Goal: Transaction & Acquisition: Purchase product/service

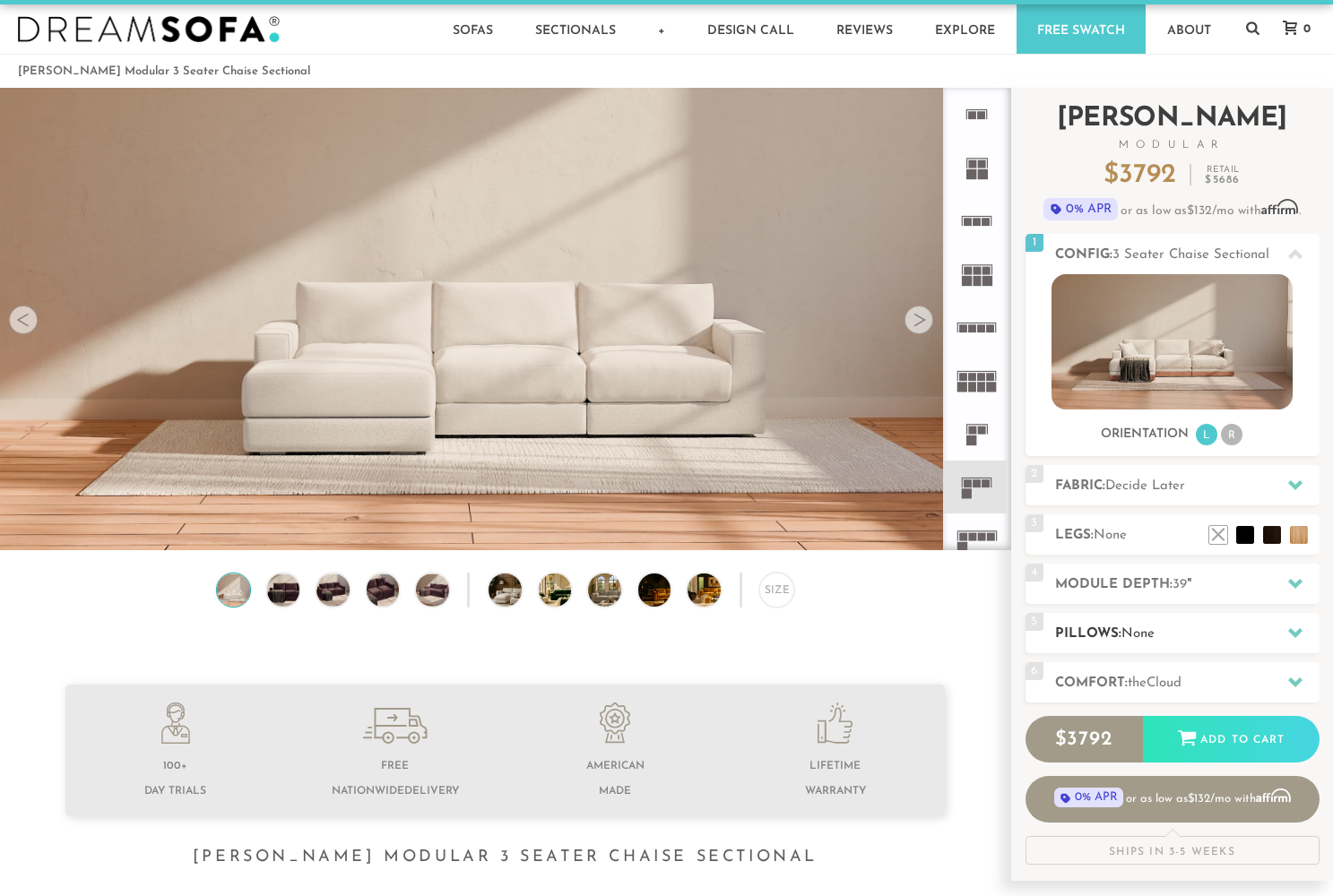
scroll to position [3, 0]
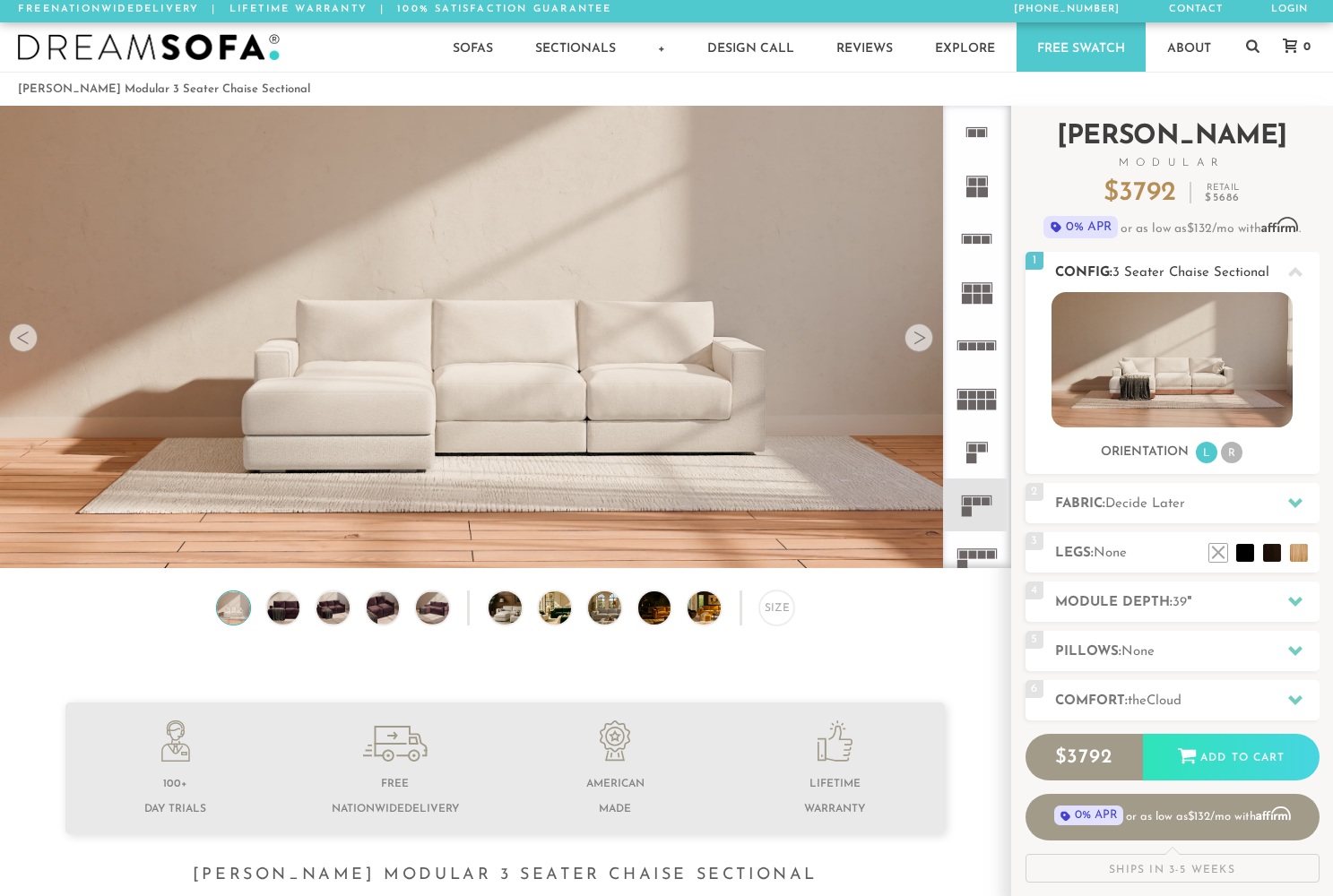
click at [1165, 272] on span "3 Seater Chaise Sectional" at bounding box center [1191, 272] width 157 height 13
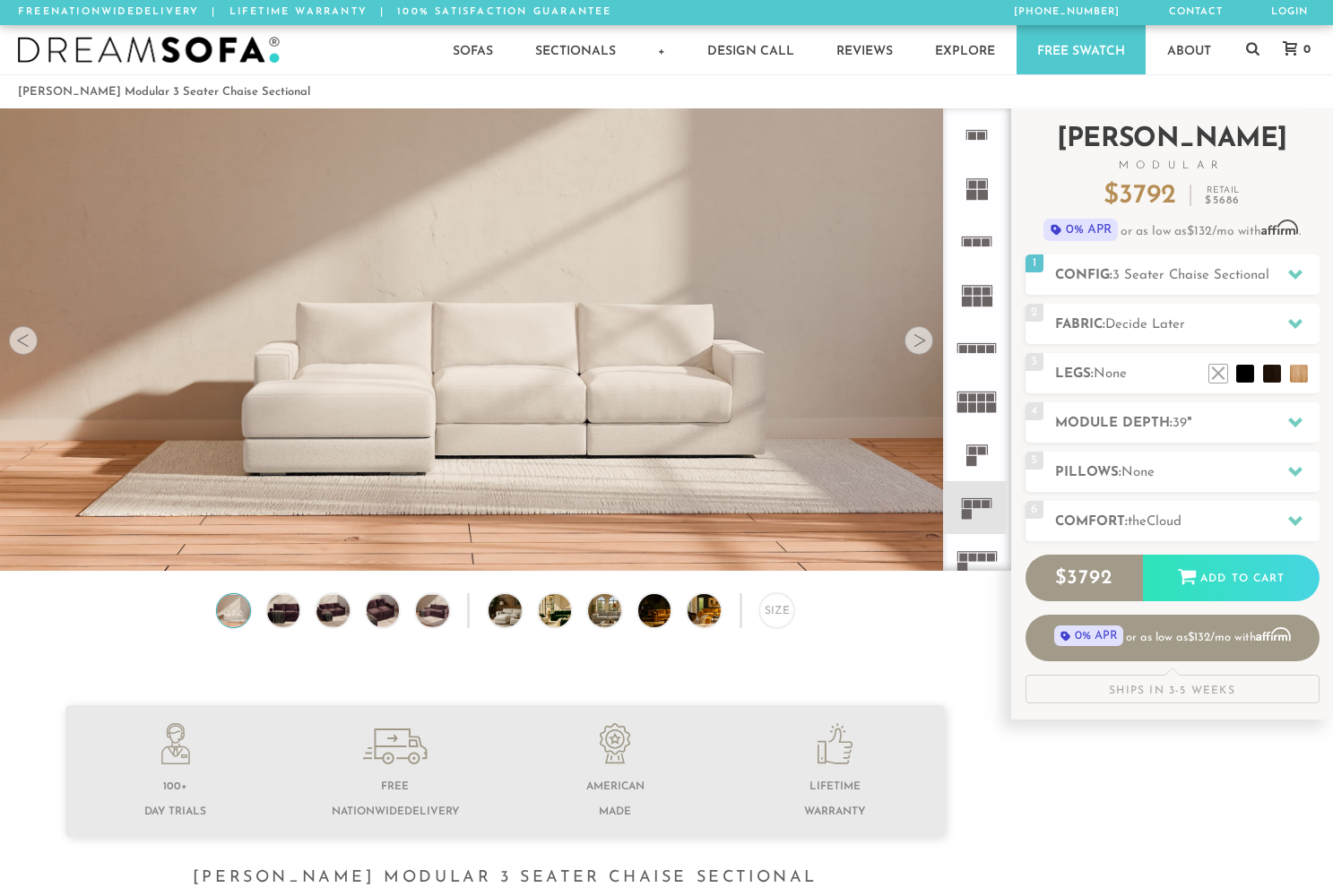
scroll to position [0, 0]
click at [981, 237] on rect at bounding box center [977, 237] width 30 height 1
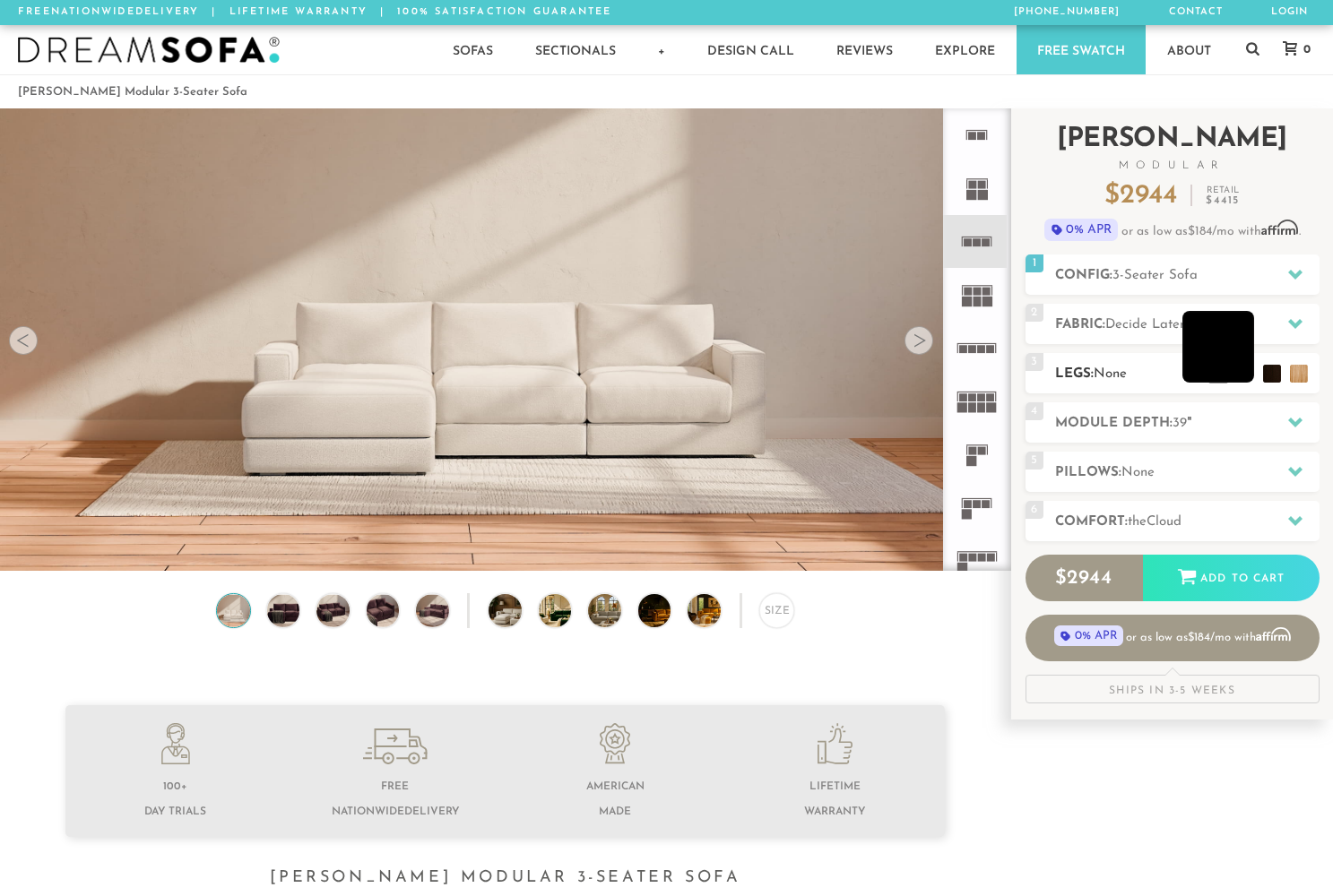
click at [1245, 382] on li at bounding box center [1218, 347] width 72 height 72
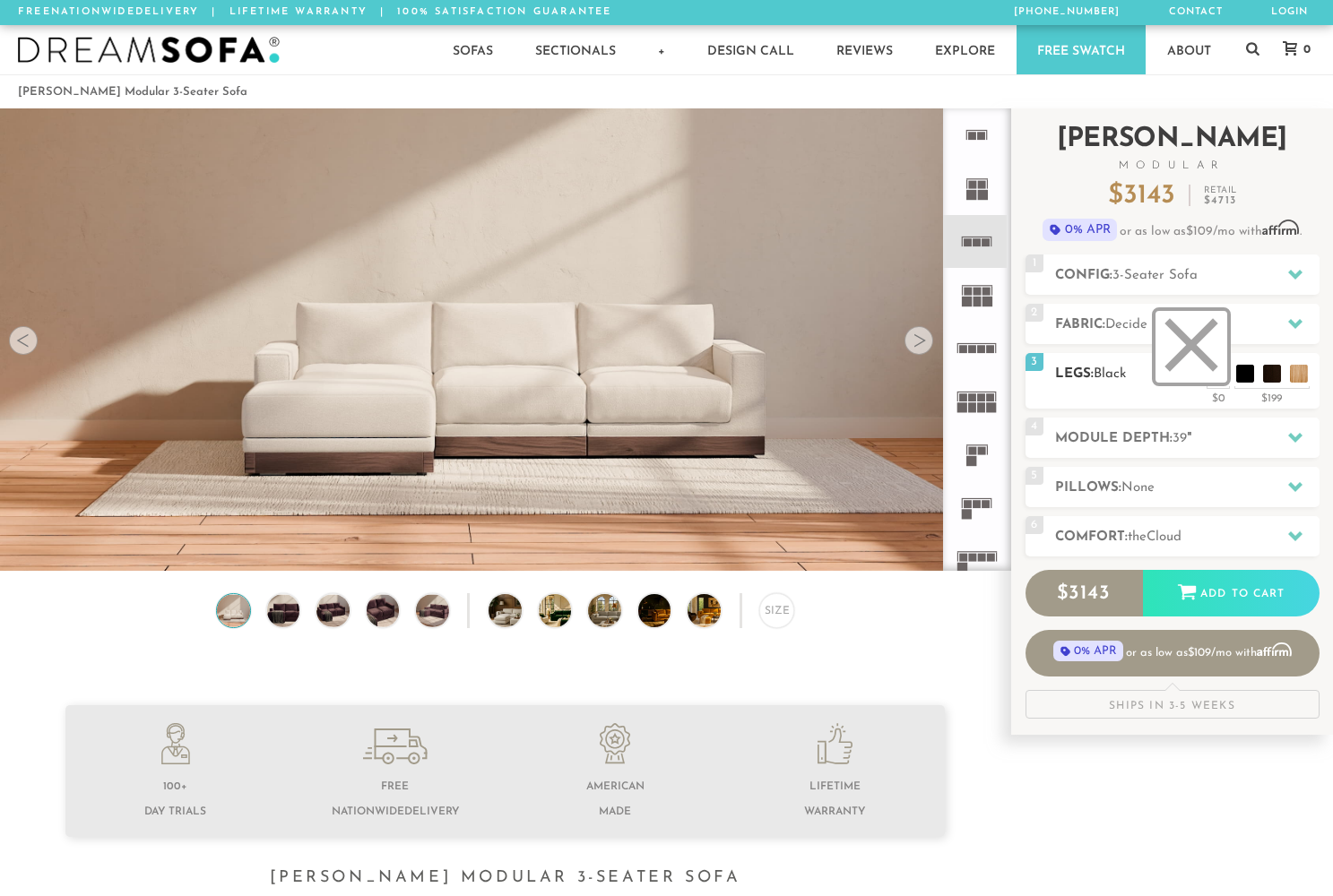
click at [1221, 377] on li at bounding box center [1192, 347] width 72 height 72
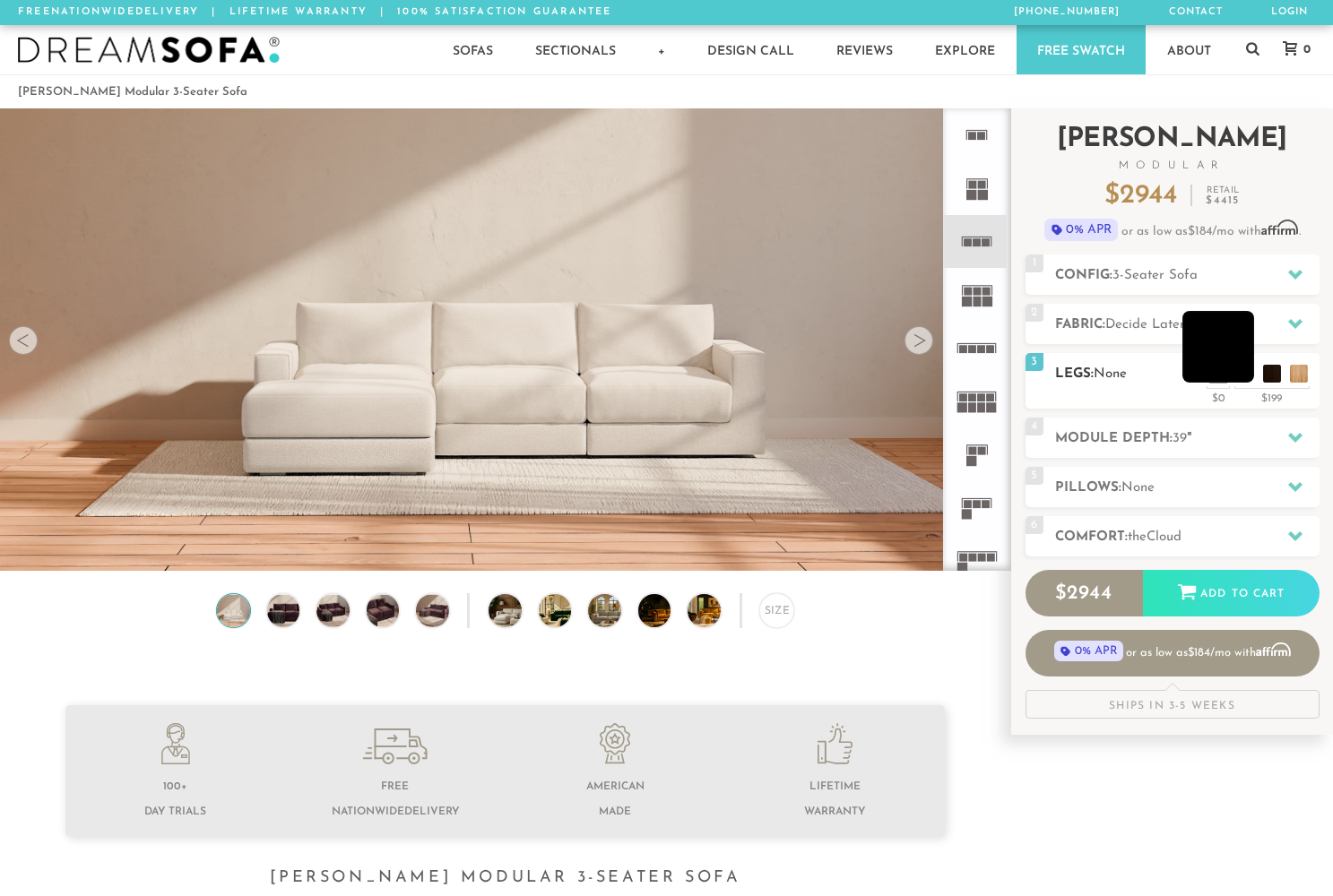
click at [1246, 379] on li at bounding box center [1218, 347] width 72 height 72
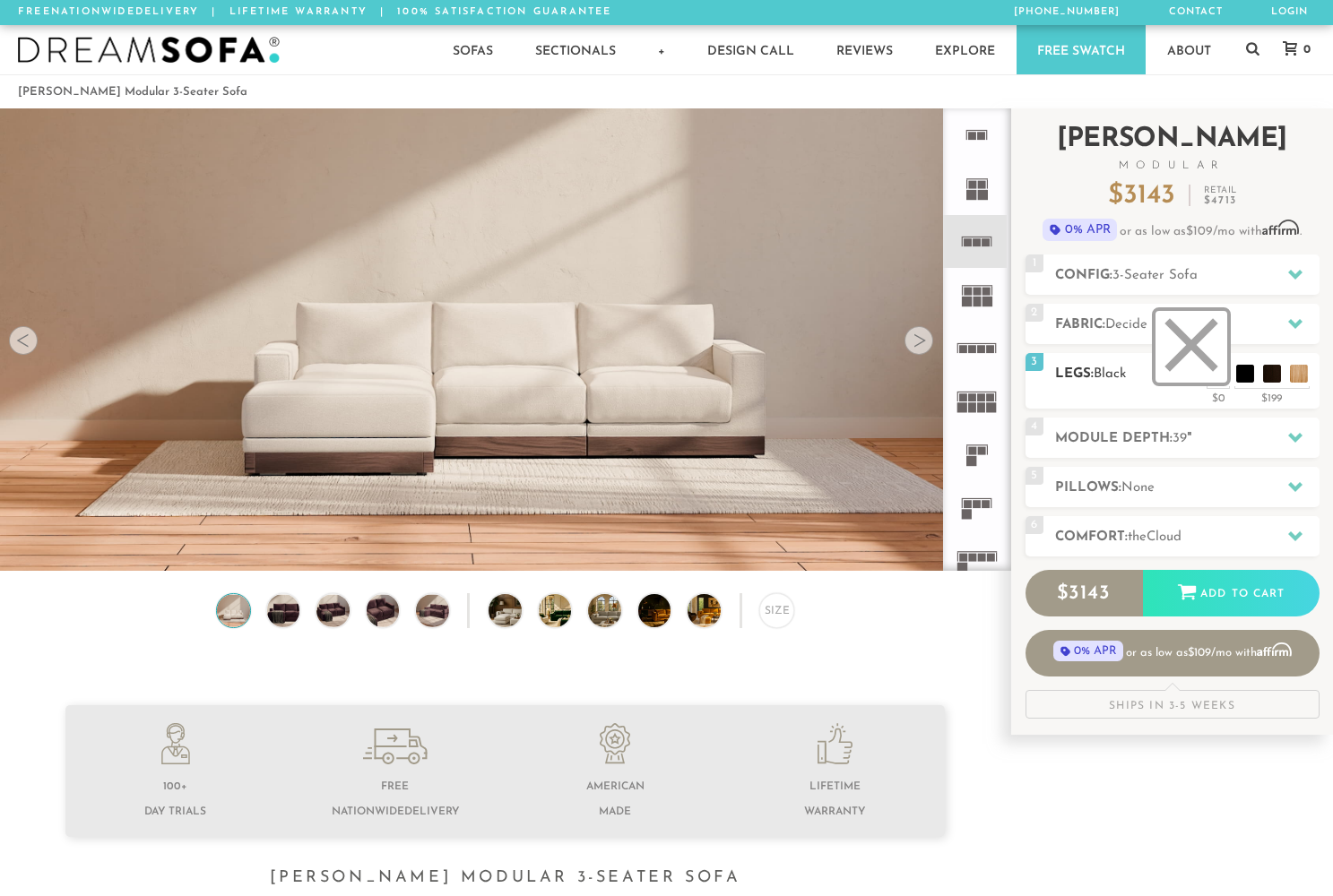
click at [1225, 375] on li at bounding box center [1192, 347] width 72 height 72
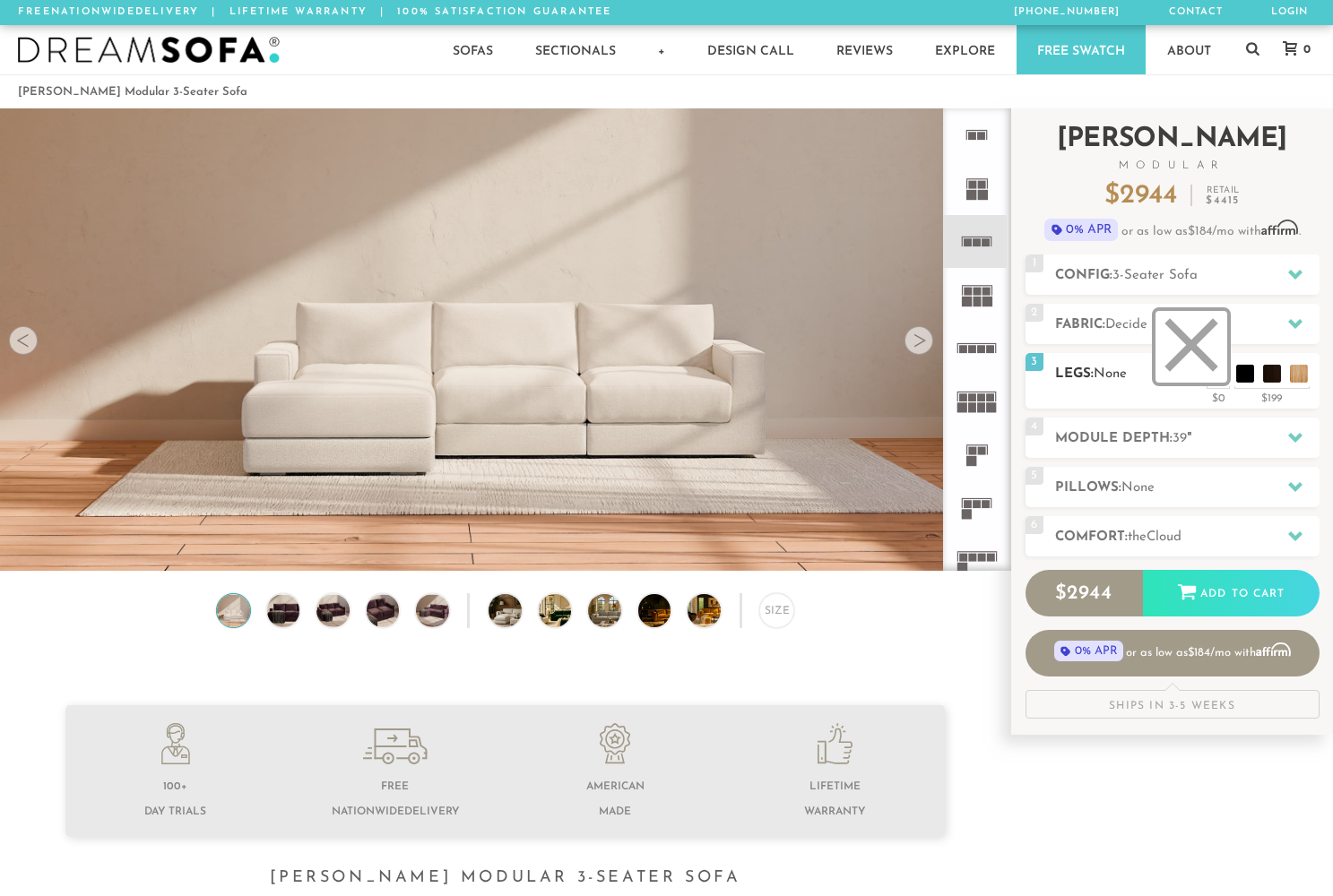
click at [1208, 368] on li at bounding box center [1192, 347] width 72 height 72
click at [1200, 366] on li at bounding box center [1192, 347] width 72 height 72
click at [1296, 441] on icon at bounding box center [1295, 438] width 14 height 10
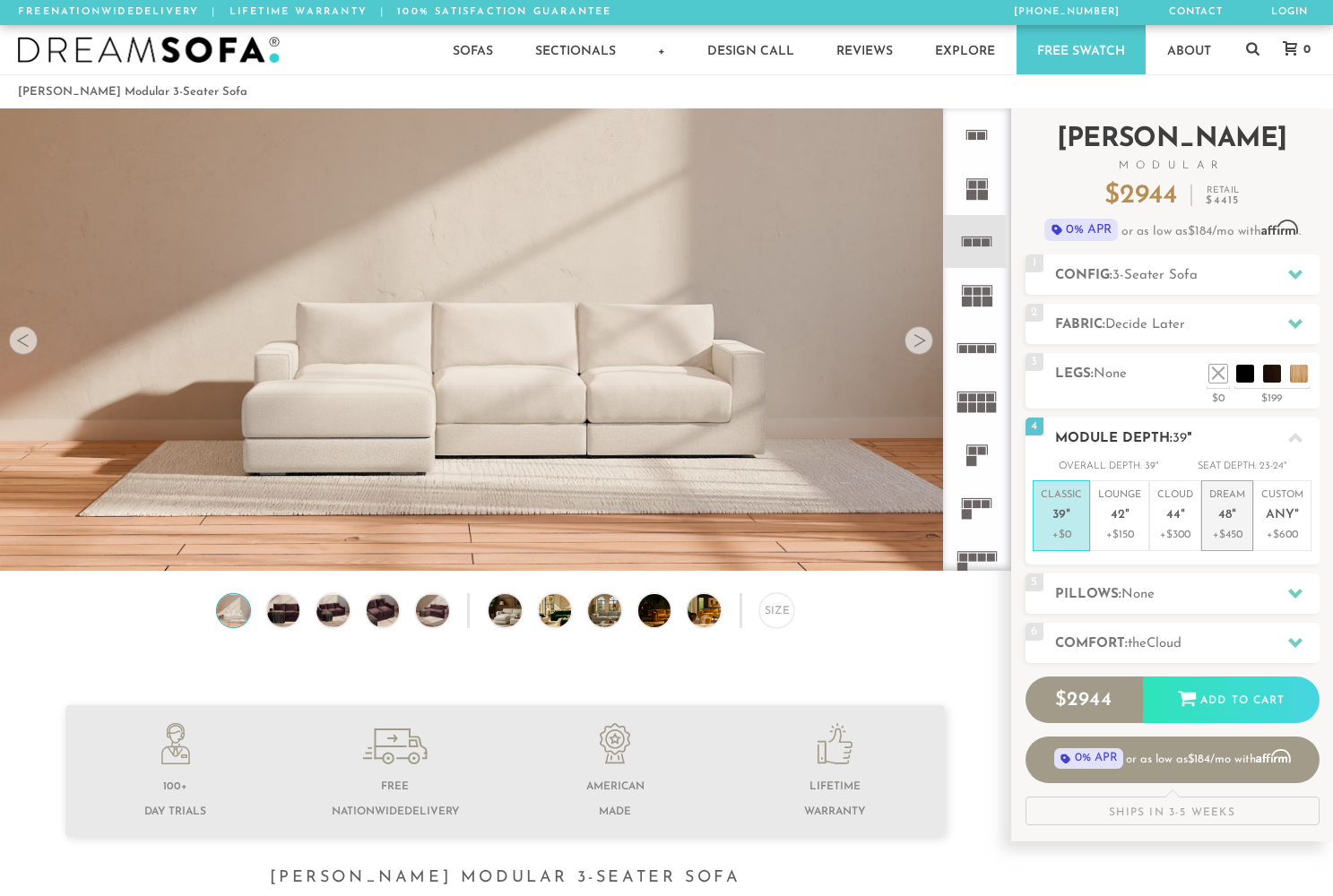
click at [1220, 523] on p "Dream 48 "" at bounding box center [1227, 508] width 36 height 39
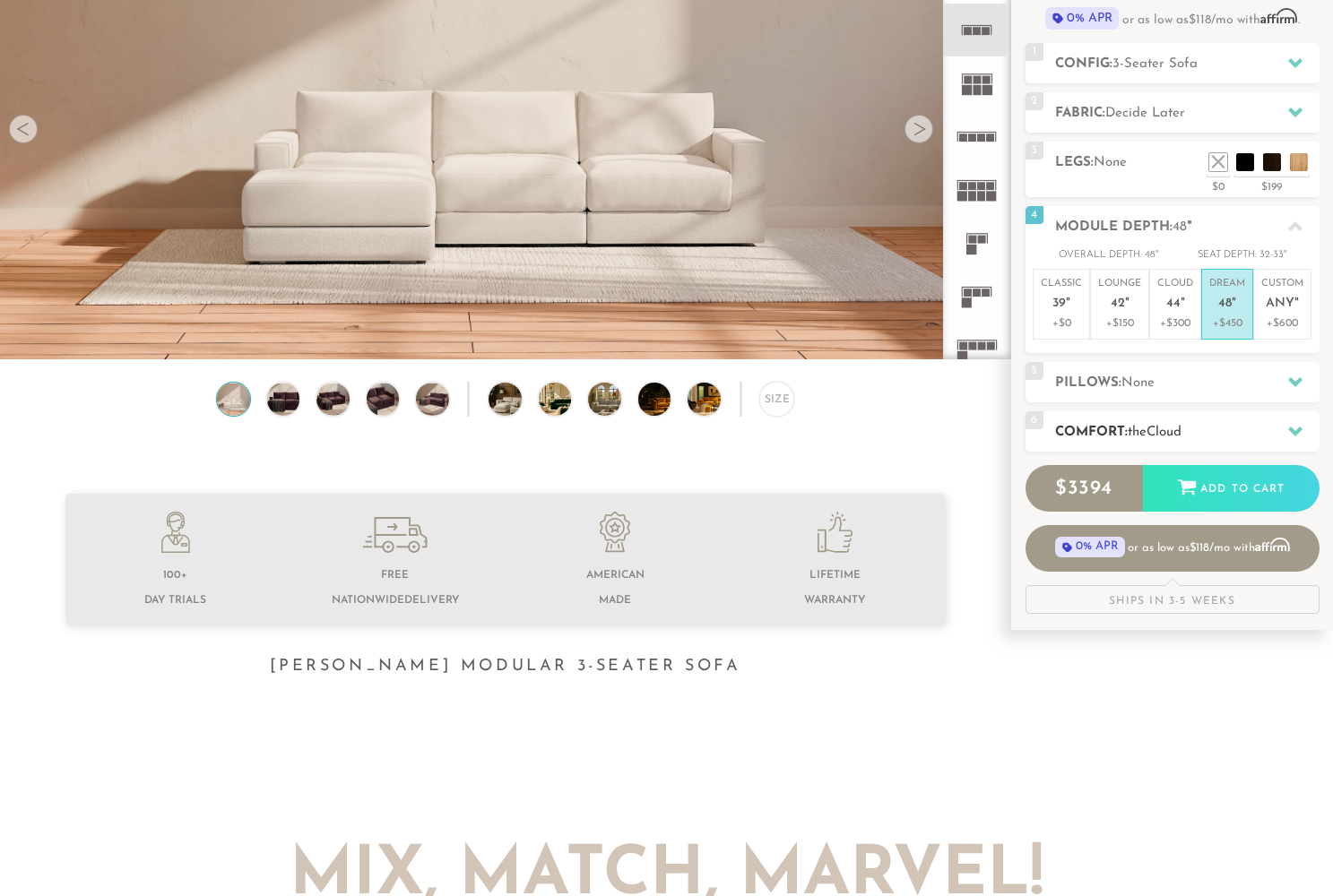
scroll to position [212, 0]
click at [1165, 380] on h2 "Pillows: None" at bounding box center [1187, 383] width 264 height 21
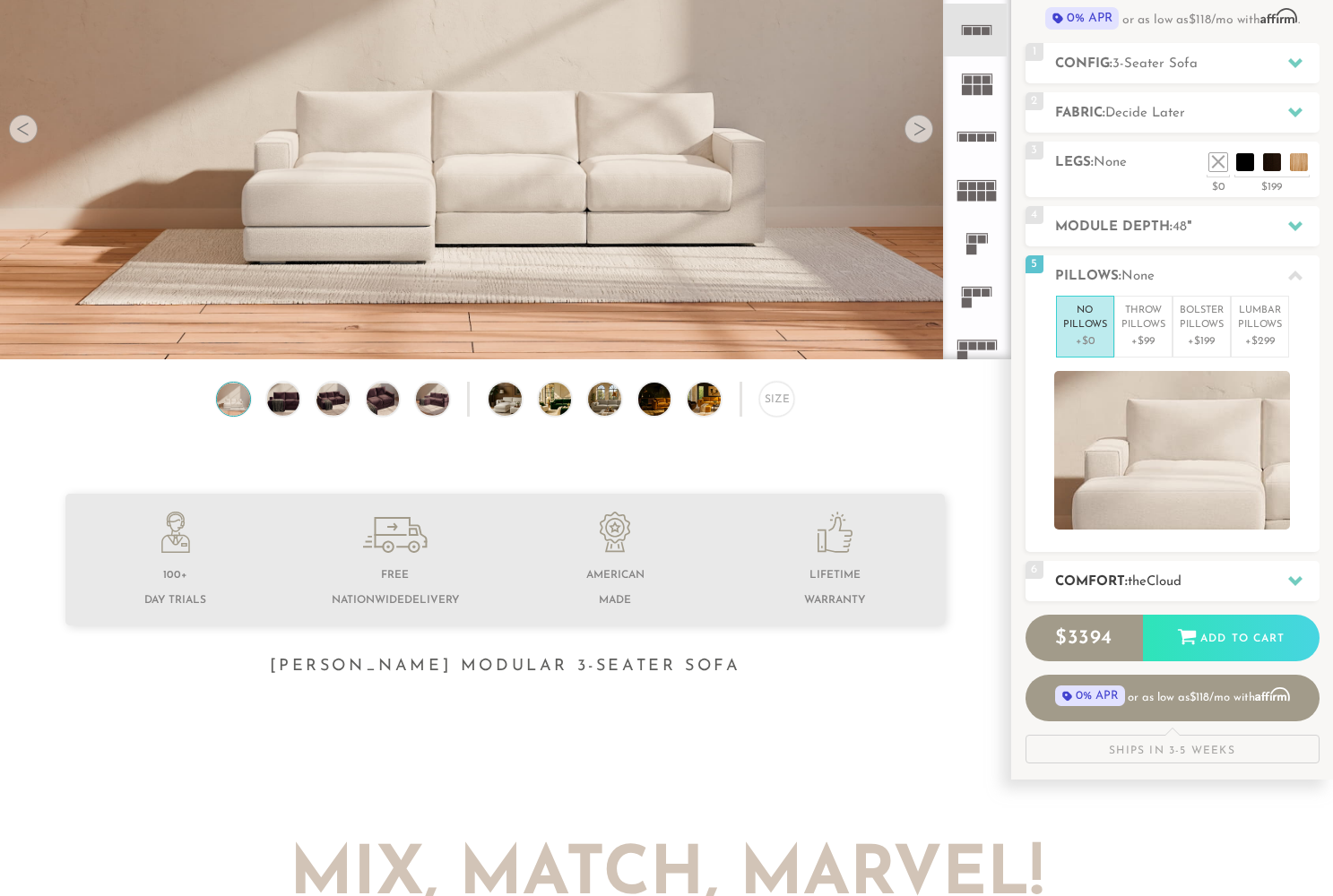
click at [1182, 585] on span "Cloud" at bounding box center [1164, 582] width 35 height 13
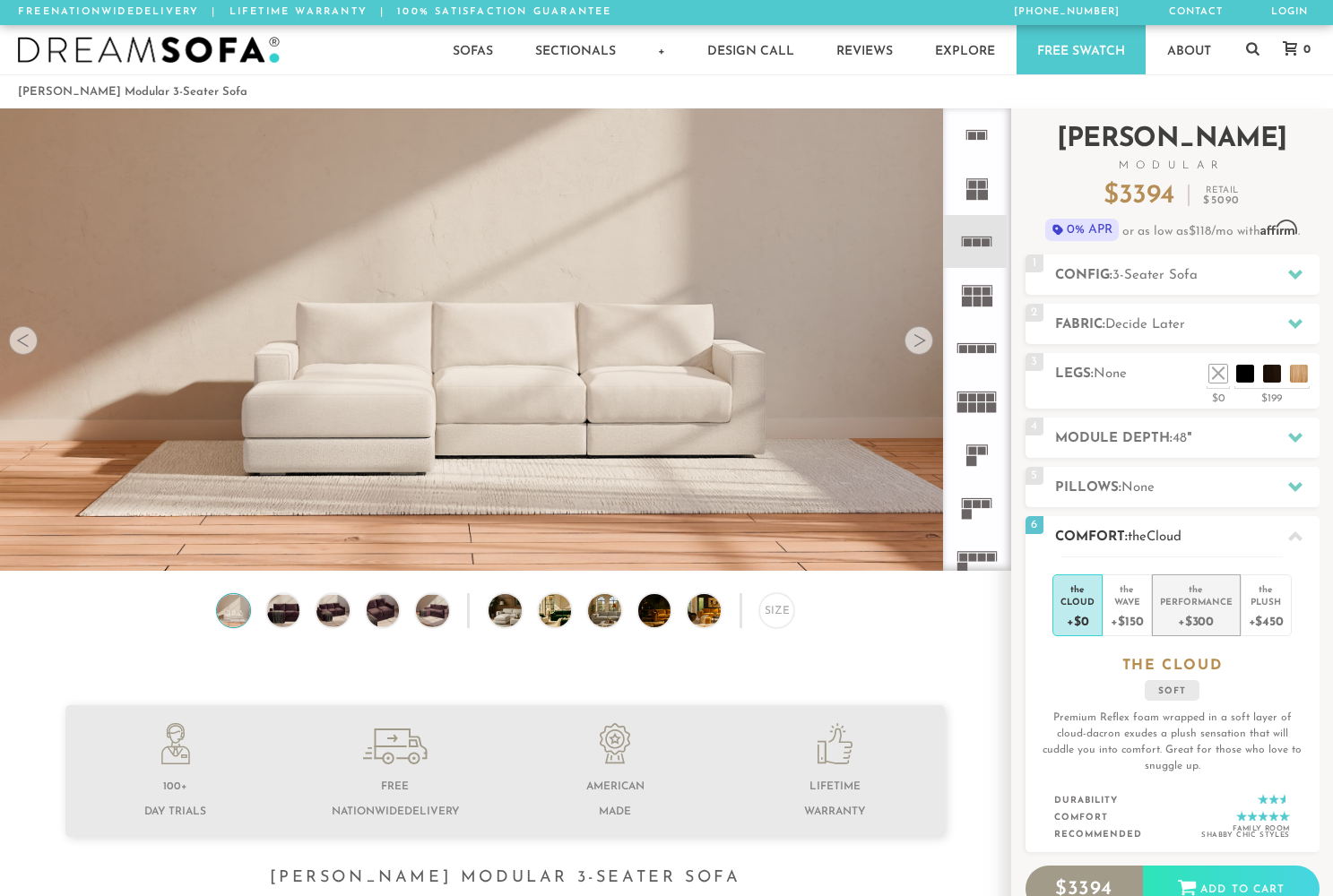
scroll to position [0, 0]
click at [1300, 279] on icon at bounding box center [1295, 274] width 14 height 14
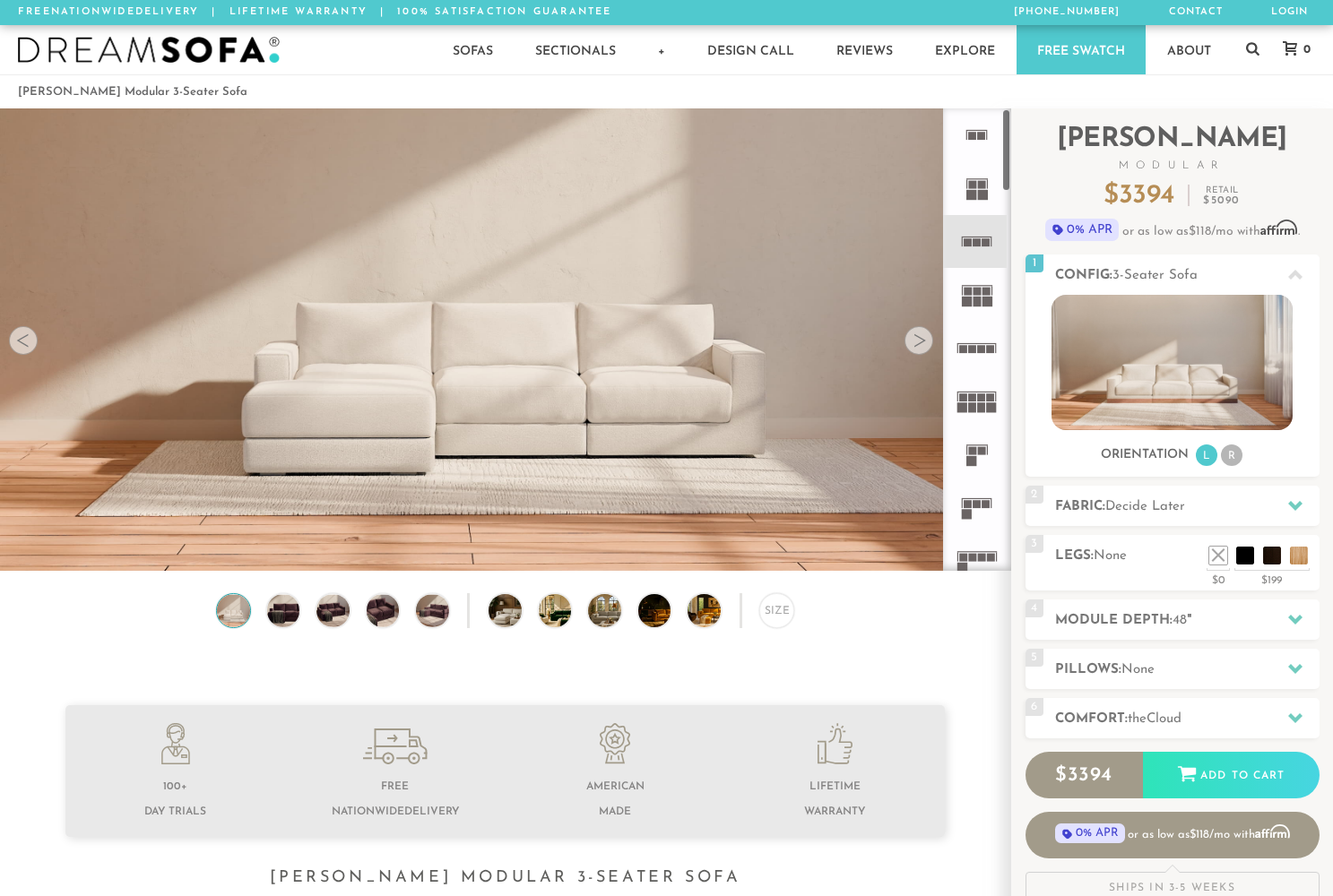
click at [992, 246] on rect at bounding box center [992, 242] width 1 height 9
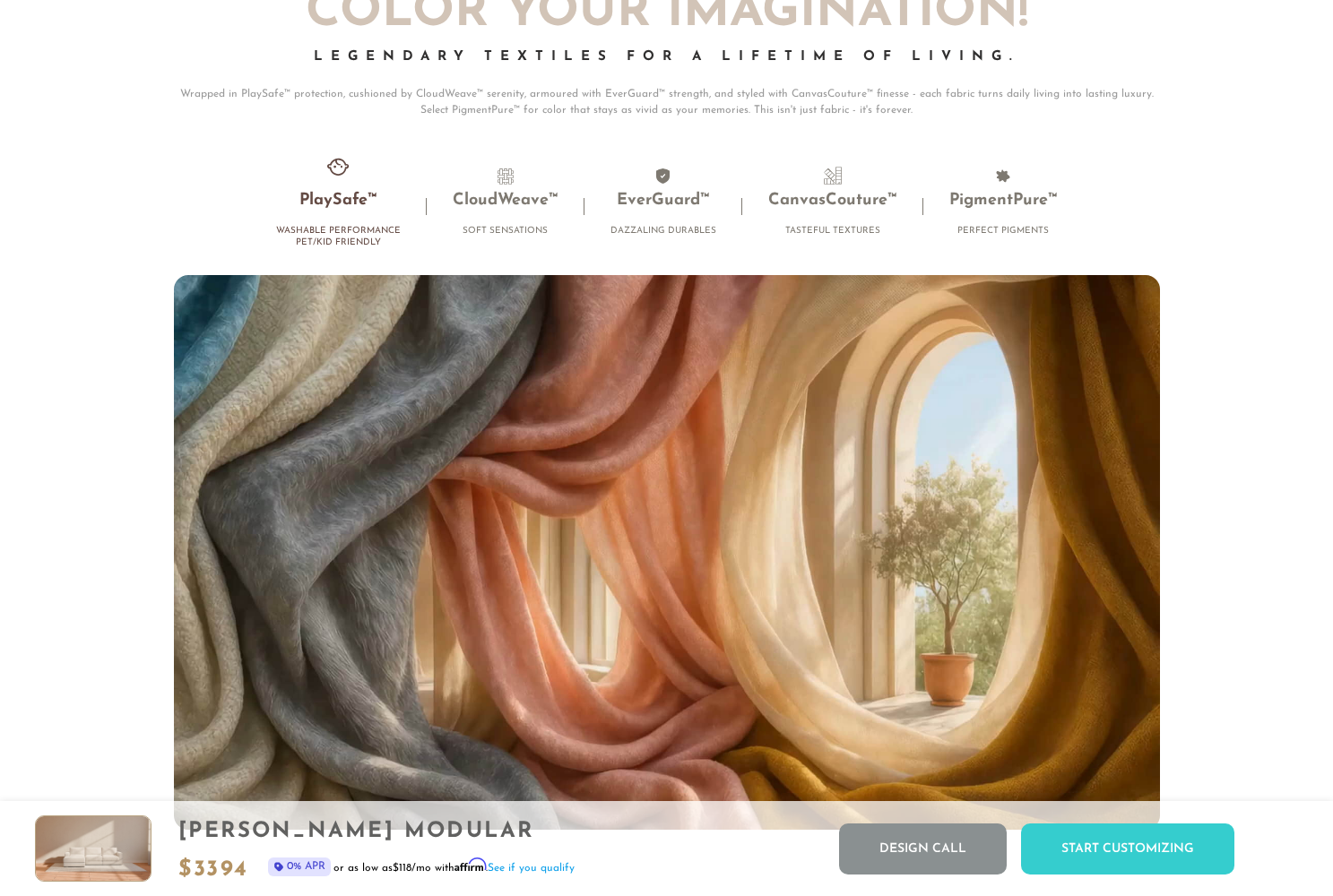
scroll to position [11455, 0]
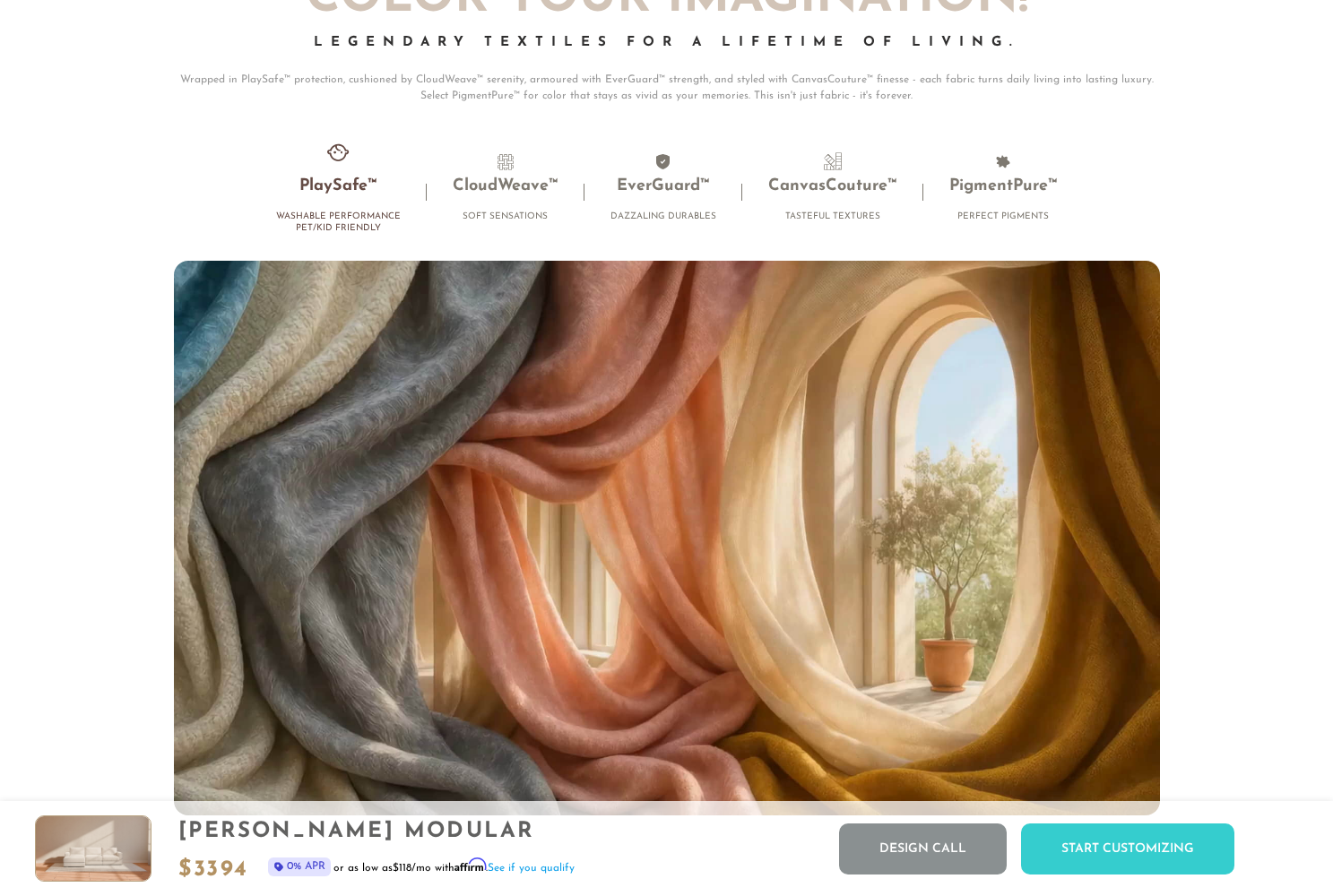
click at [325, 191] on h3 "PlaySafe™" at bounding box center [338, 187] width 125 height 21
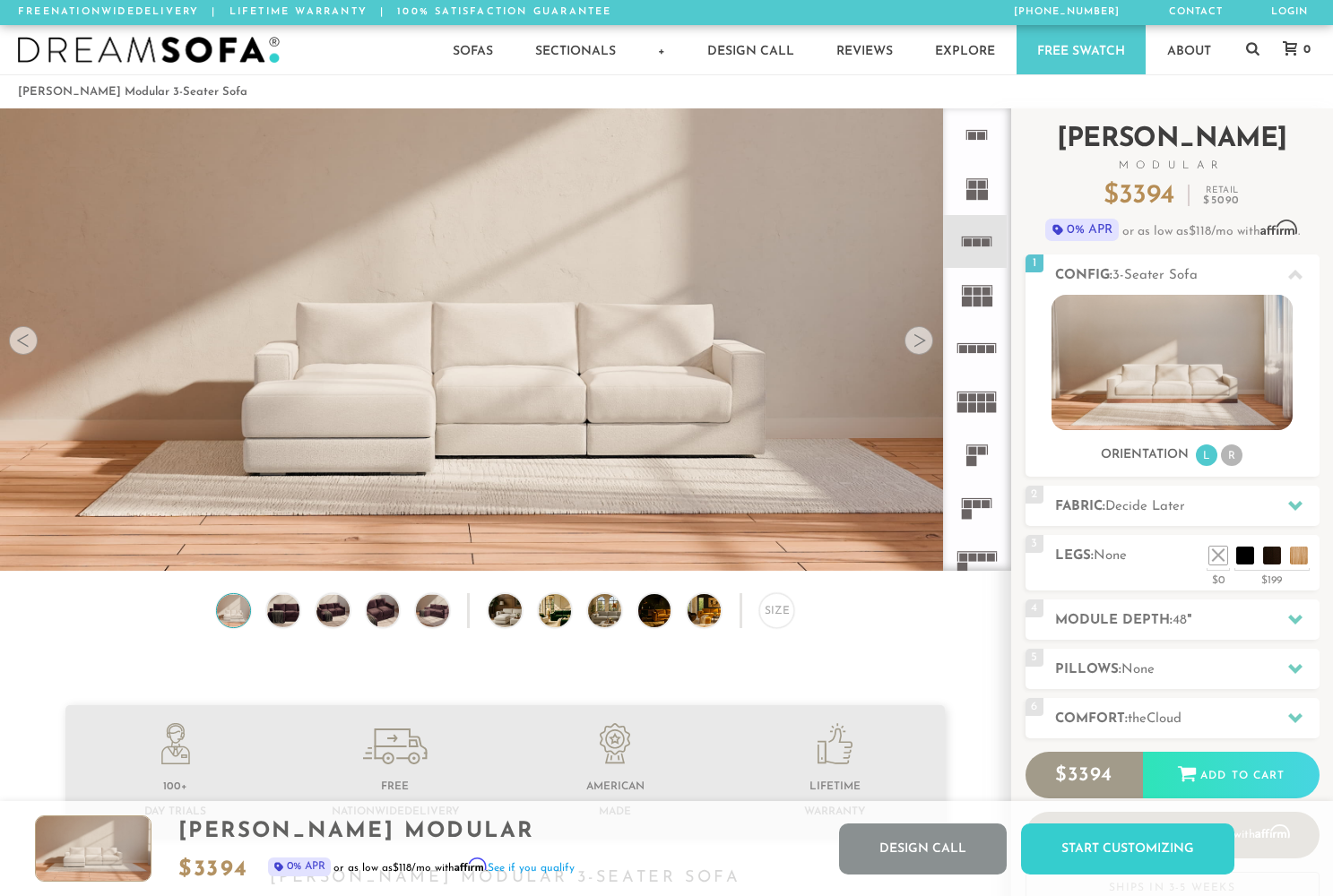
scroll to position [0, 0]
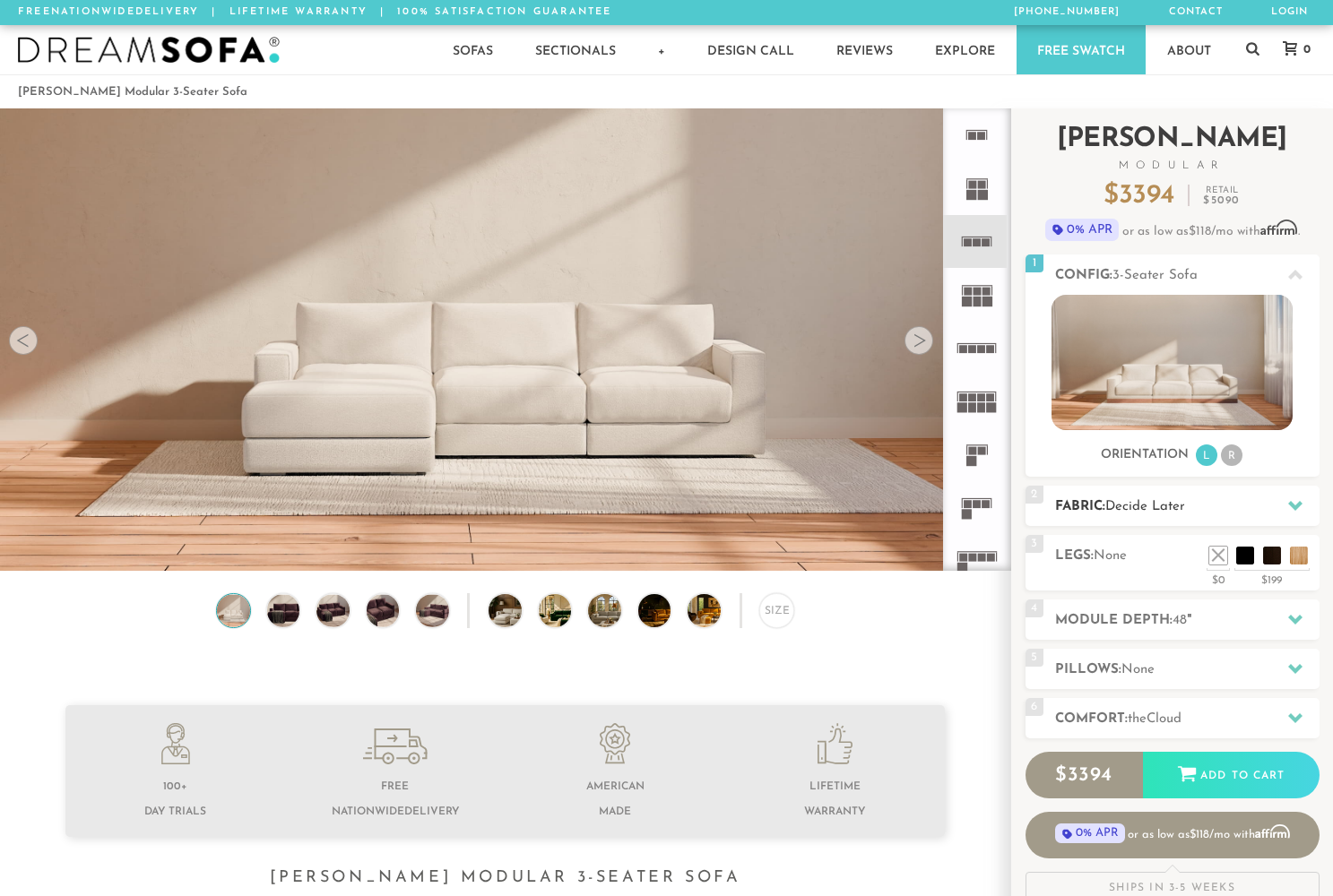
click at [1287, 508] on div at bounding box center [1296, 506] width 38 height 37
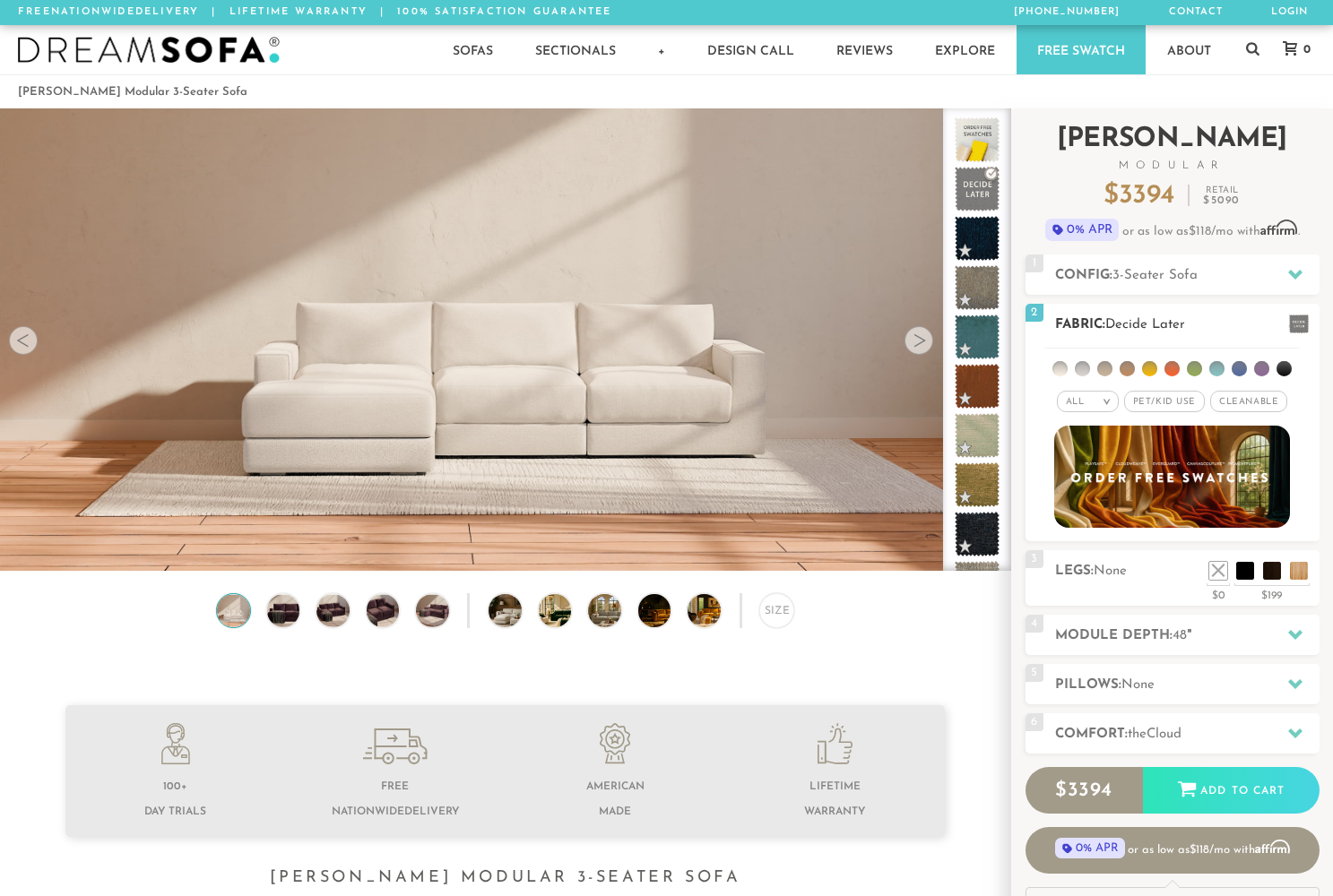
click at [1239, 406] on span "Cleanable x" at bounding box center [1248, 402] width 77 height 22
click at [1193, 370] on li at bounding box center [1194, 368] width 15 height 15
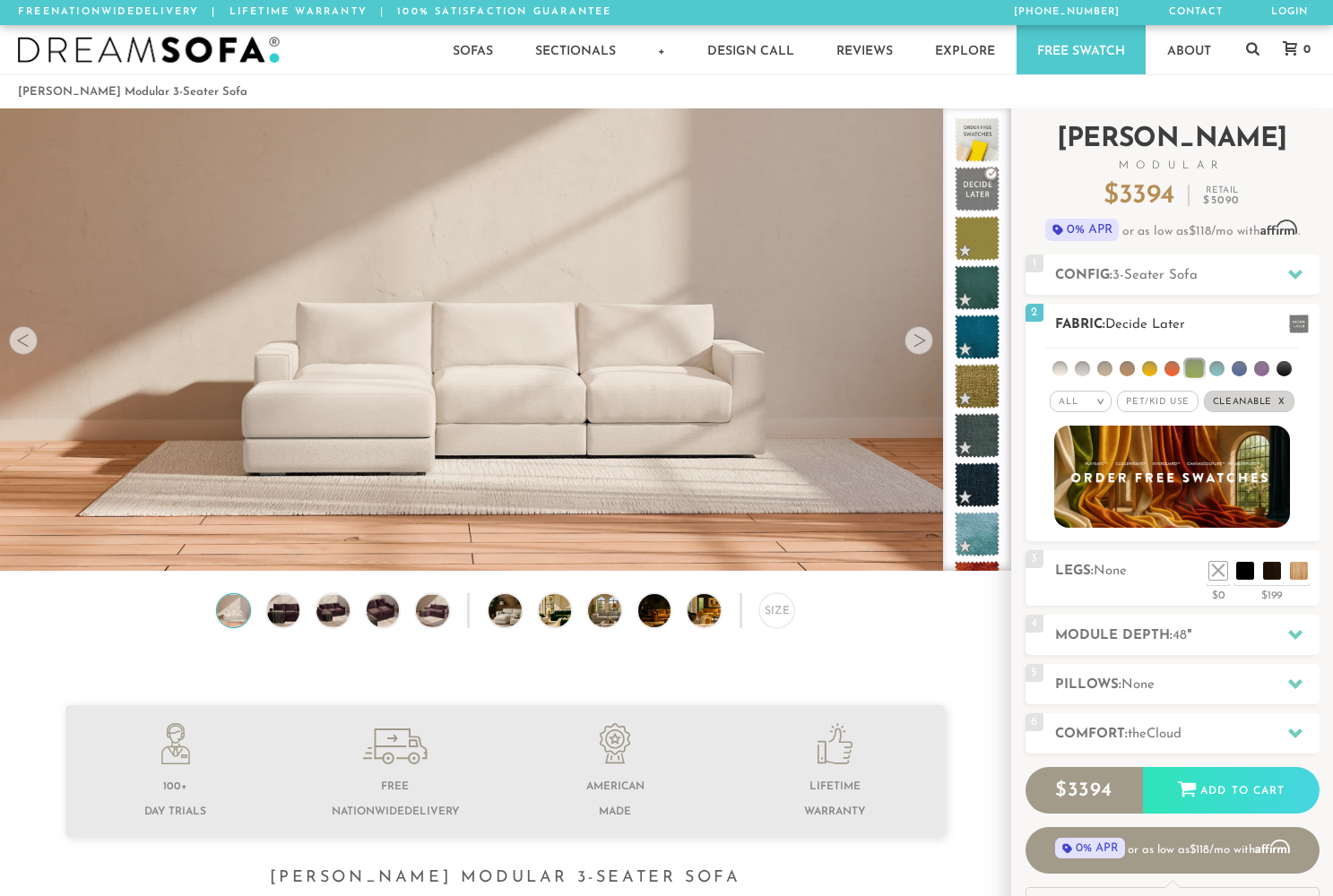
click at [1189, 369] on li at bounding box center [1194, 368] width 18 height 18
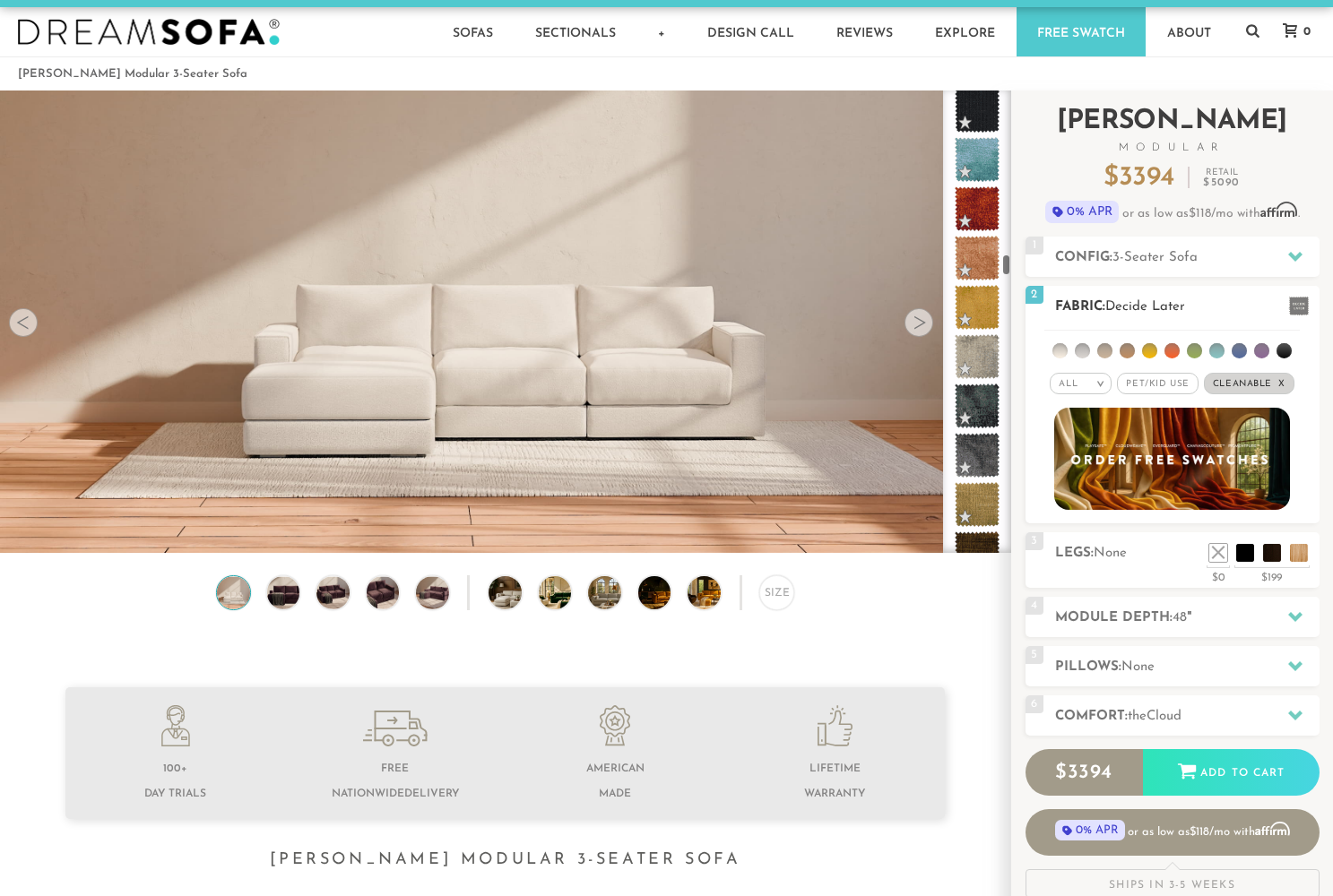
scroll to position [3516, 0]
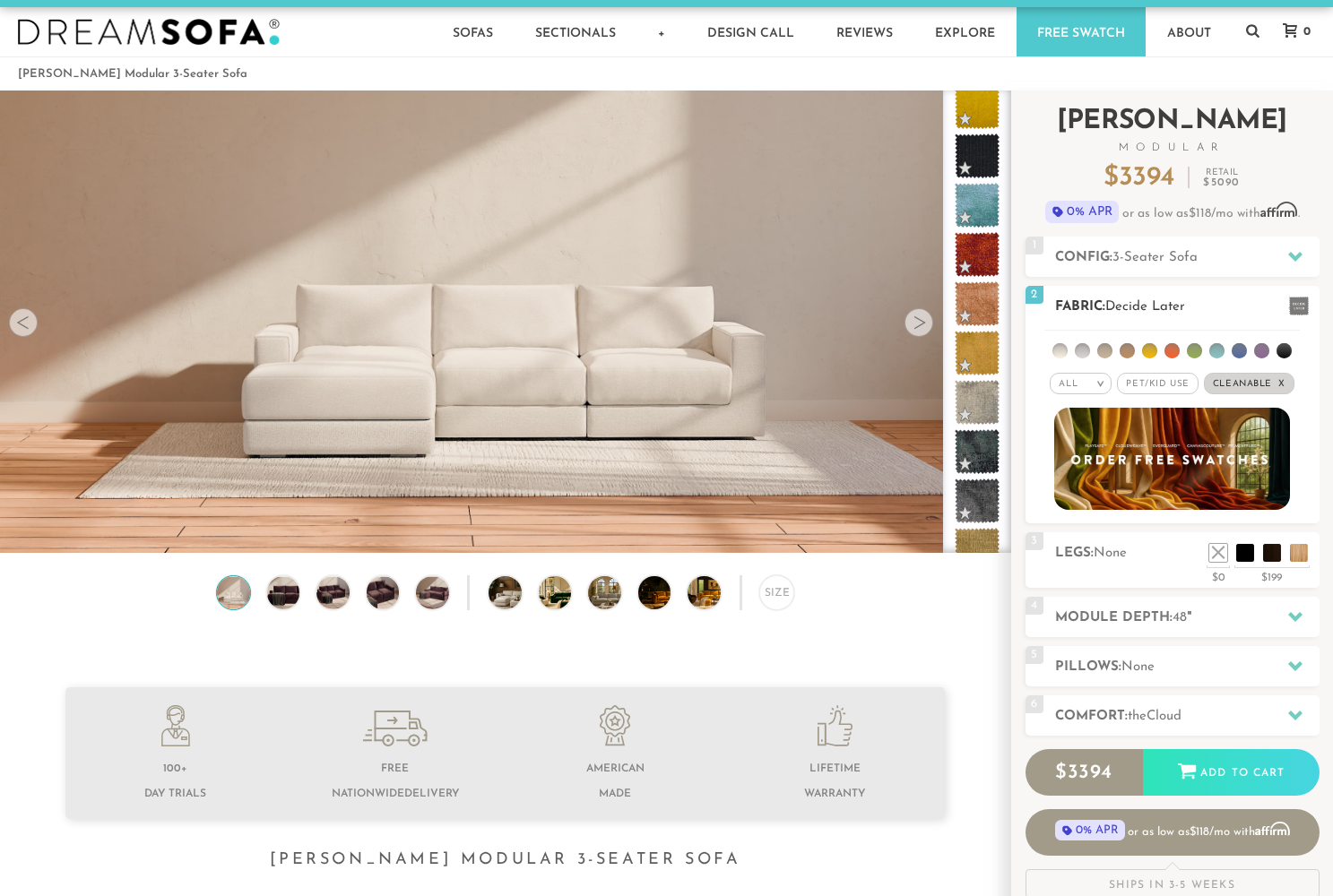
click at [1300, 307] on span at bounding box center [1299, 306] width 20 height 19
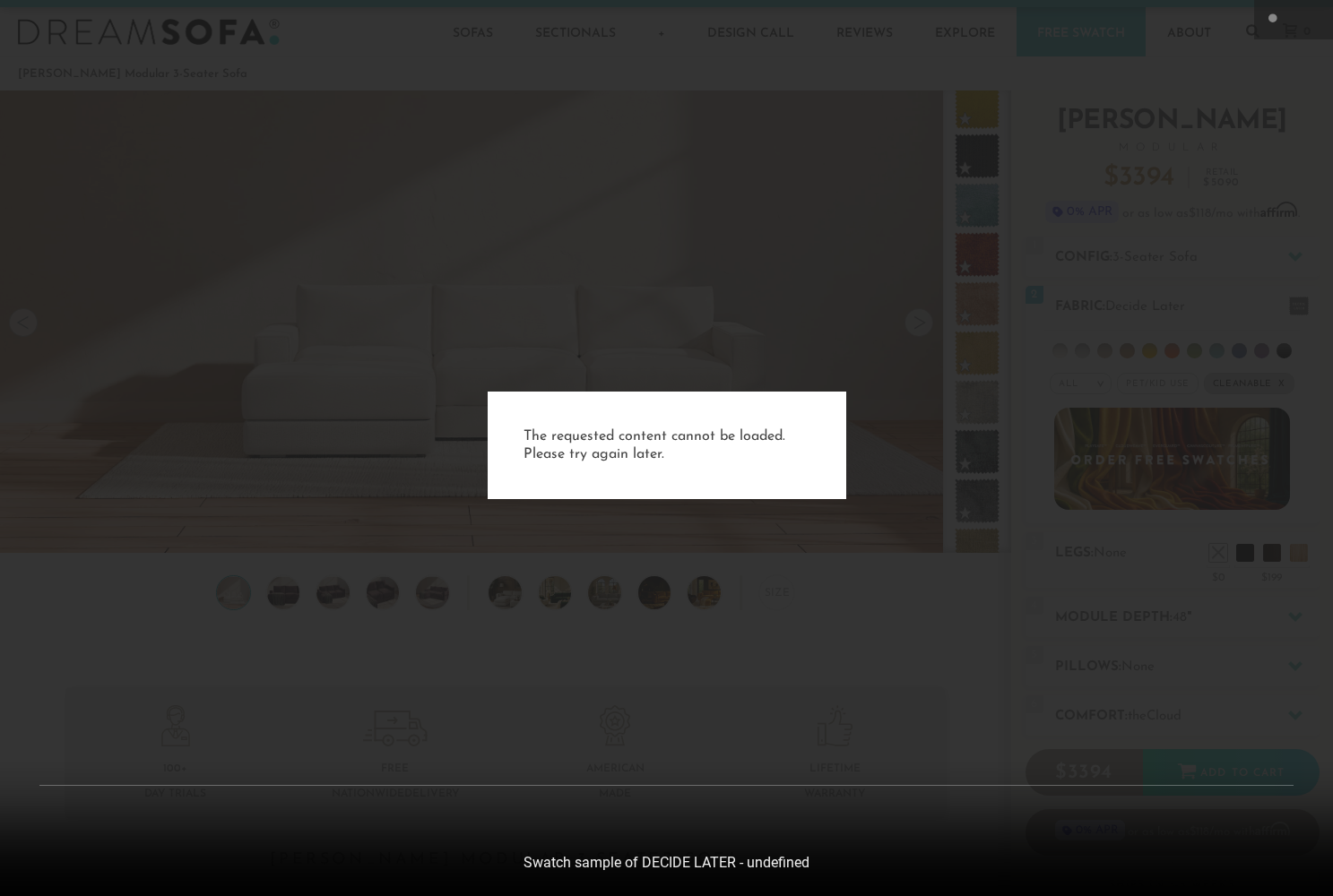
click at [1069, 300] on div "The requested content cannot be loaded. Please try again later." at bounding box center [666, 448] width 1333 height 896
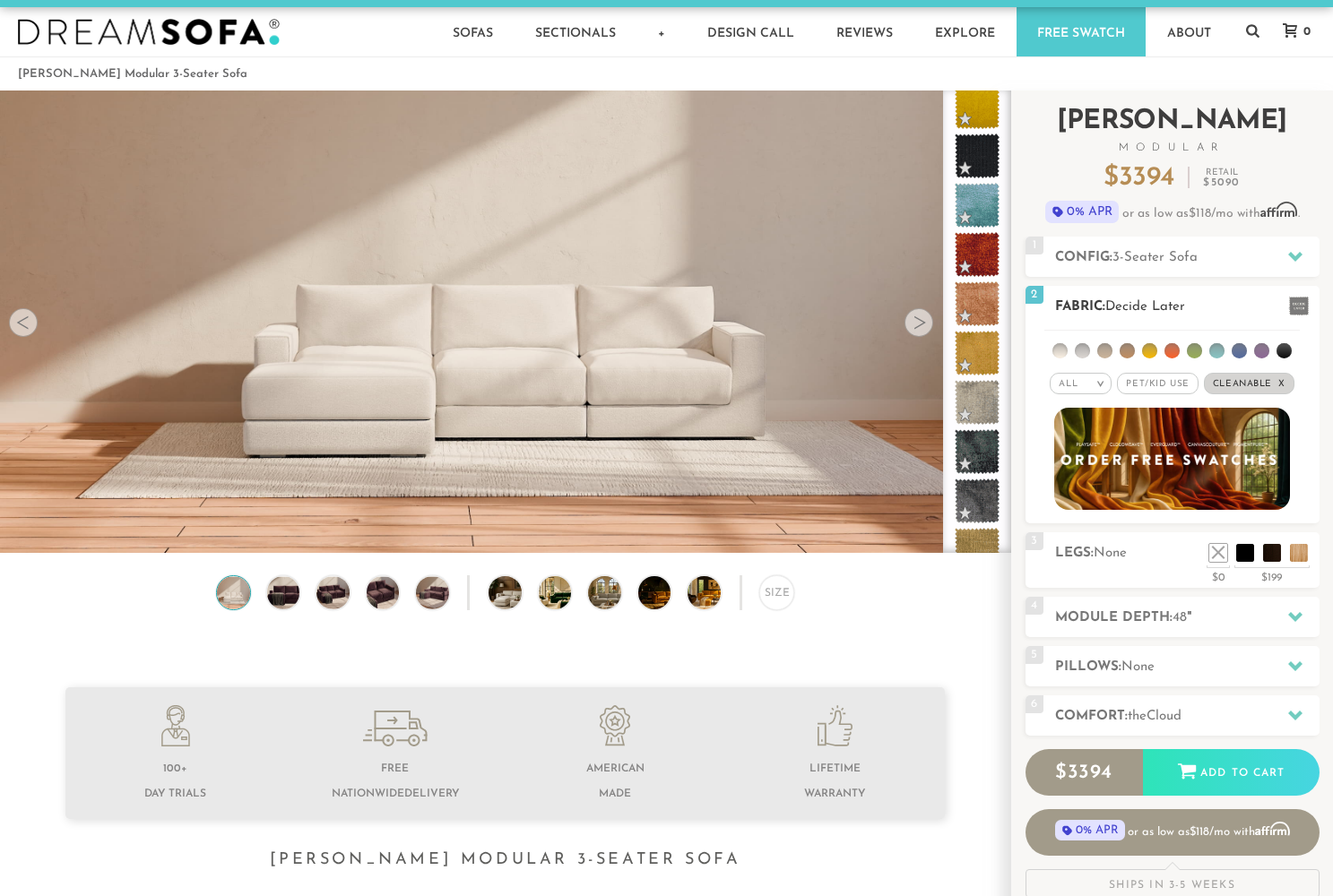
click at [1163, 454] on img at bounding box center [1172, 459] width 259 height 113
click at [1150, 352] on li at bounding box center [1149, 350] width 15 height 15
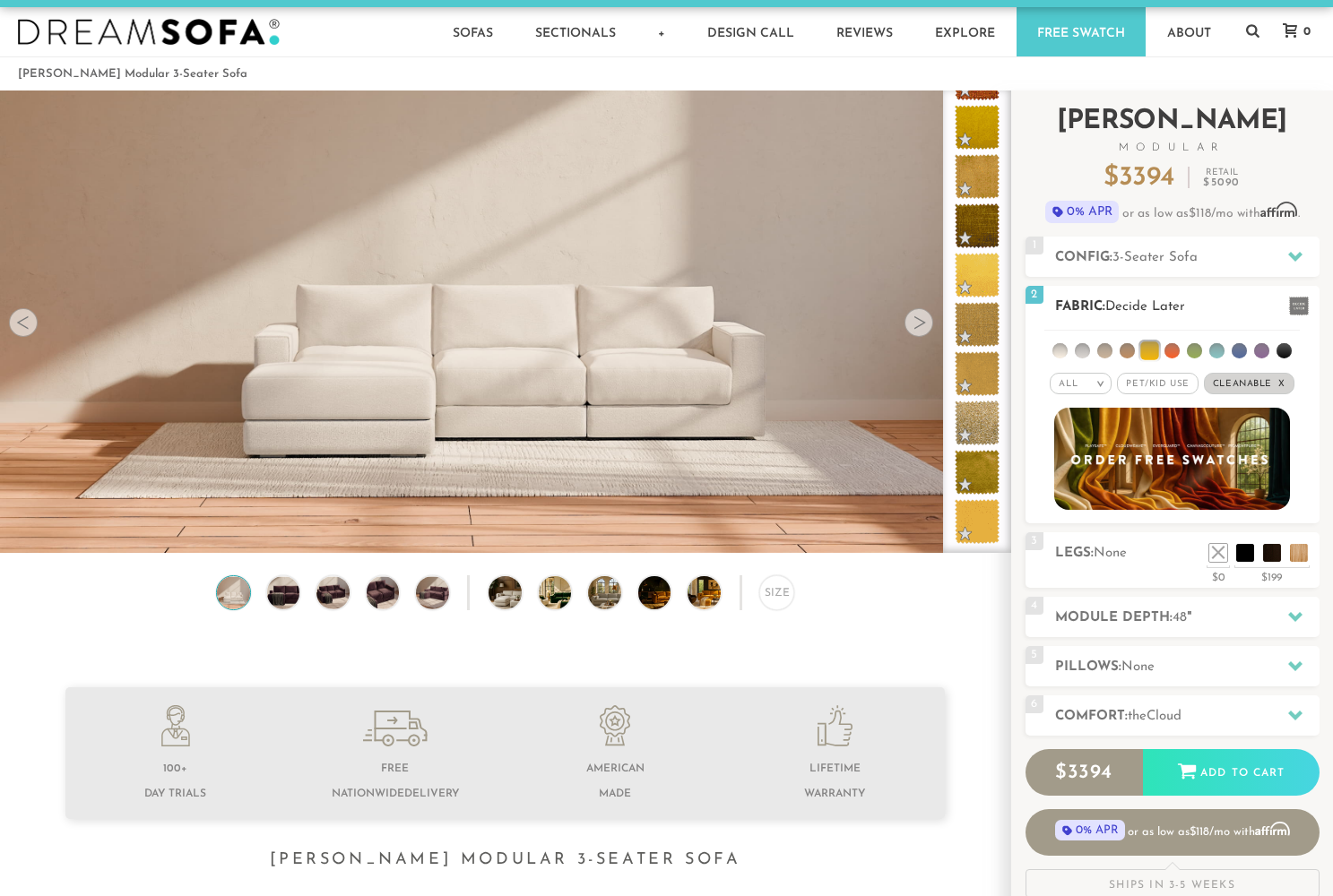
scroll to position [389, 0]
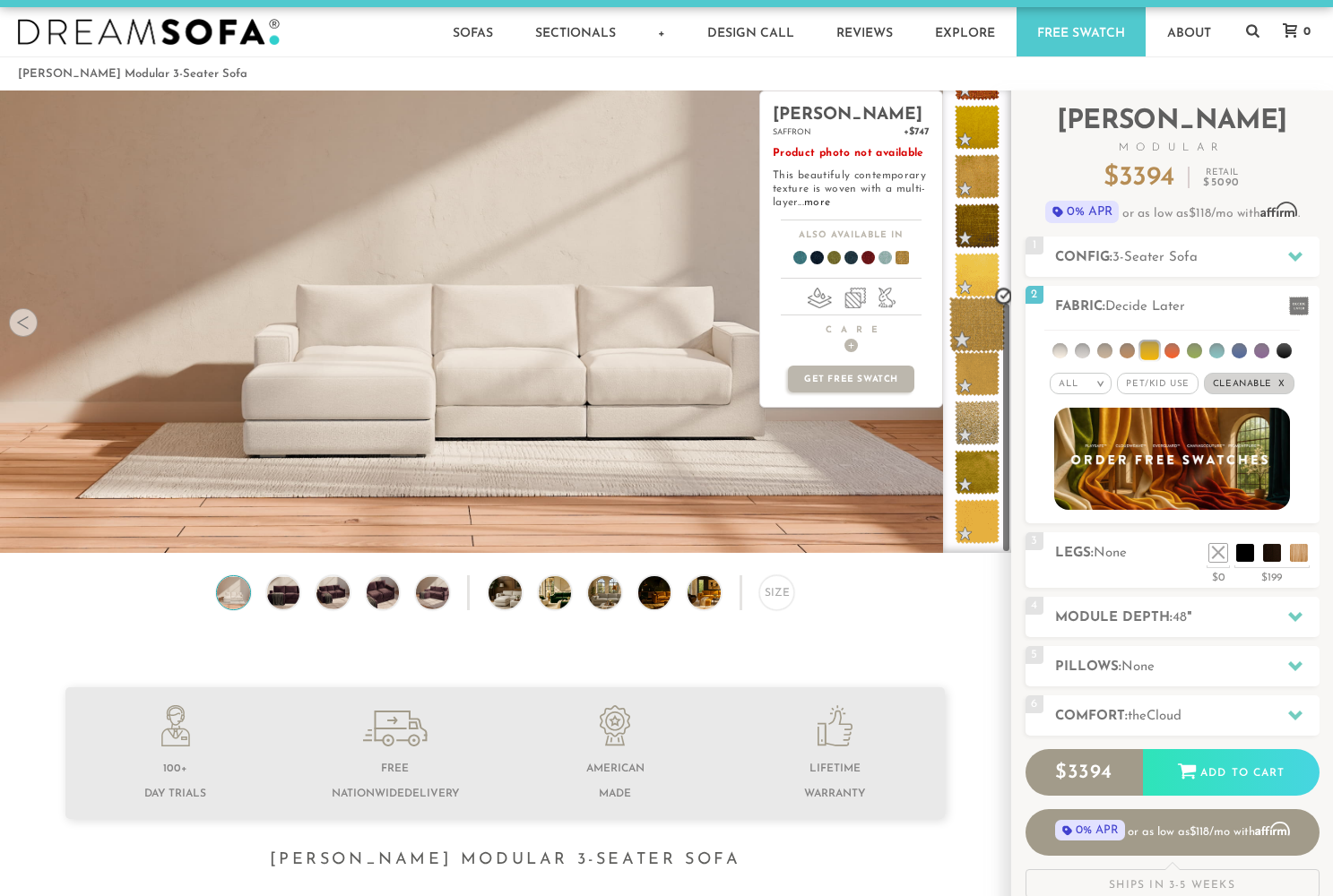
click at [983, 337] on span at bounding box center [977, 325] width 56 height 56
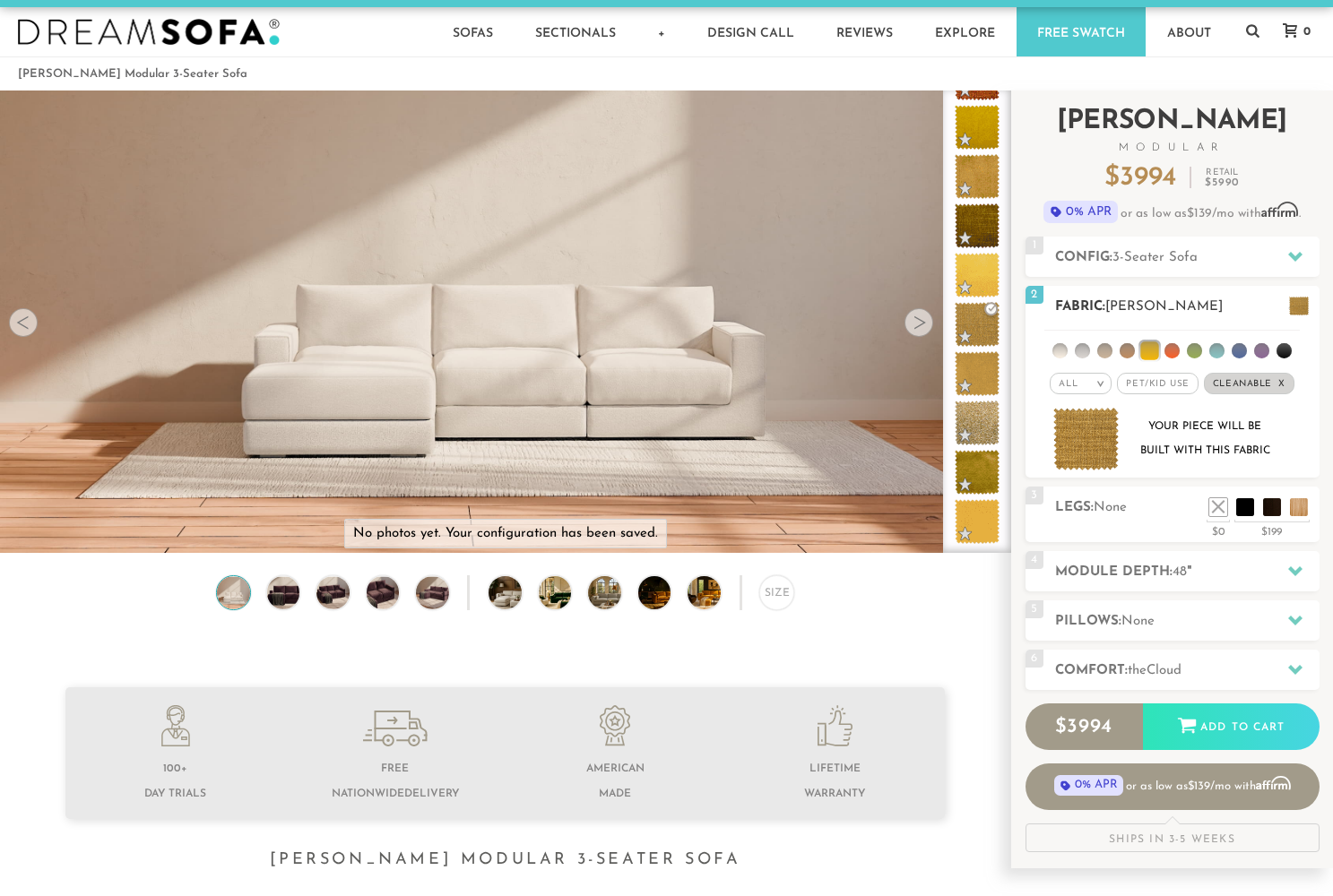
click at [1197, 352] on li at bounding box center [1194, 350] width 15 height 15
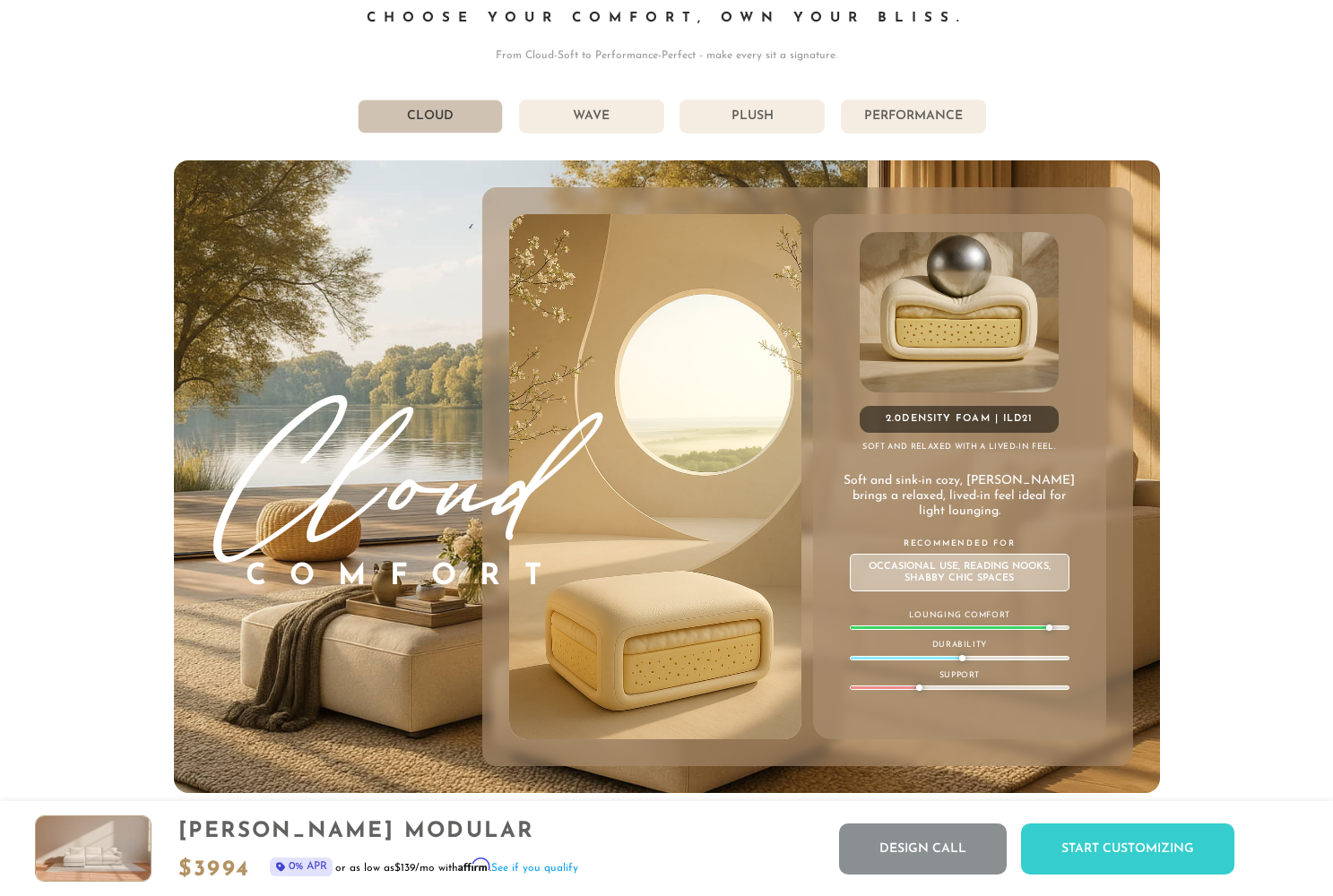
scroll to position [9618, 0]
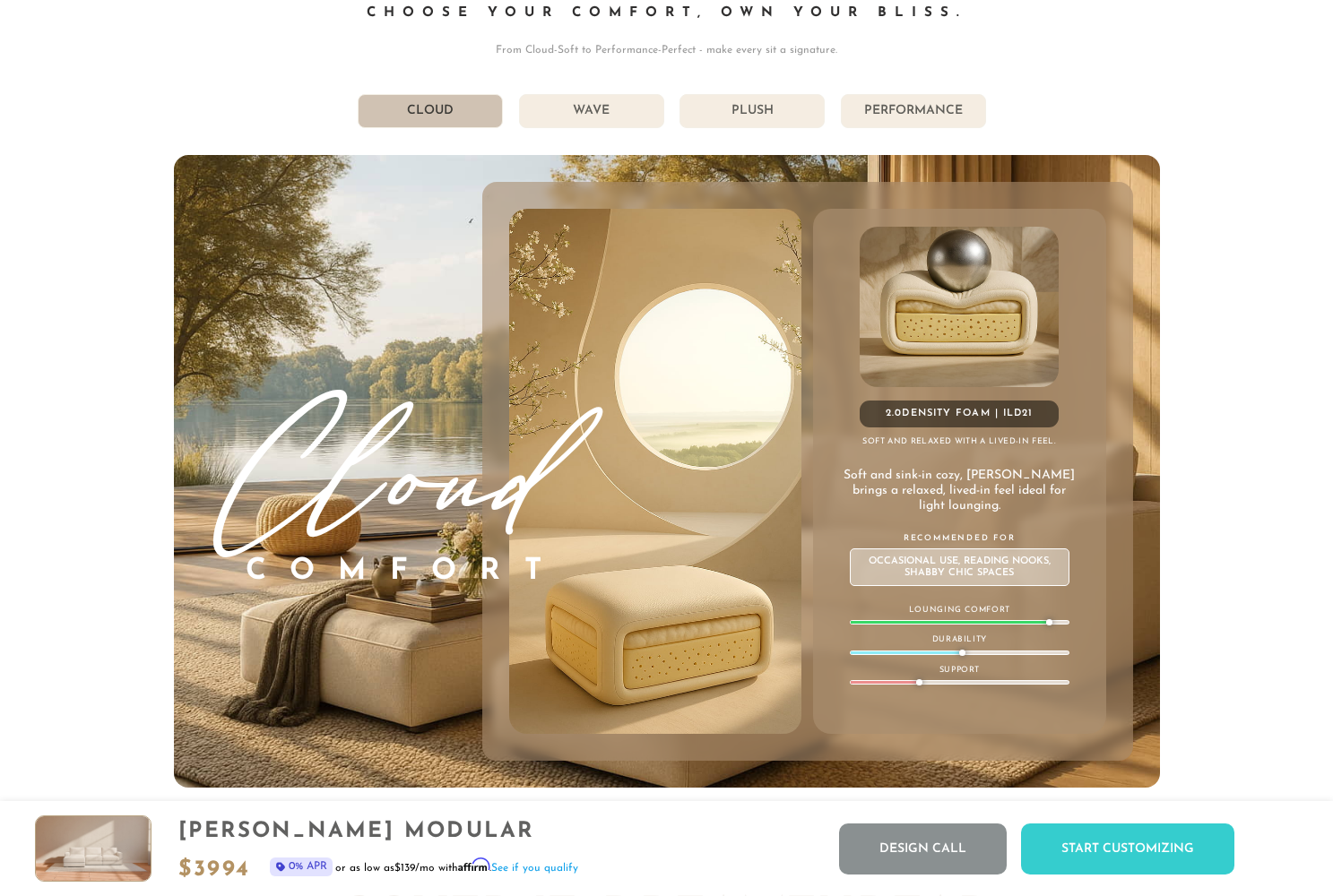
click at [589, 121] on li "Wave" at bounding box center [591, 111] width 145 height 34
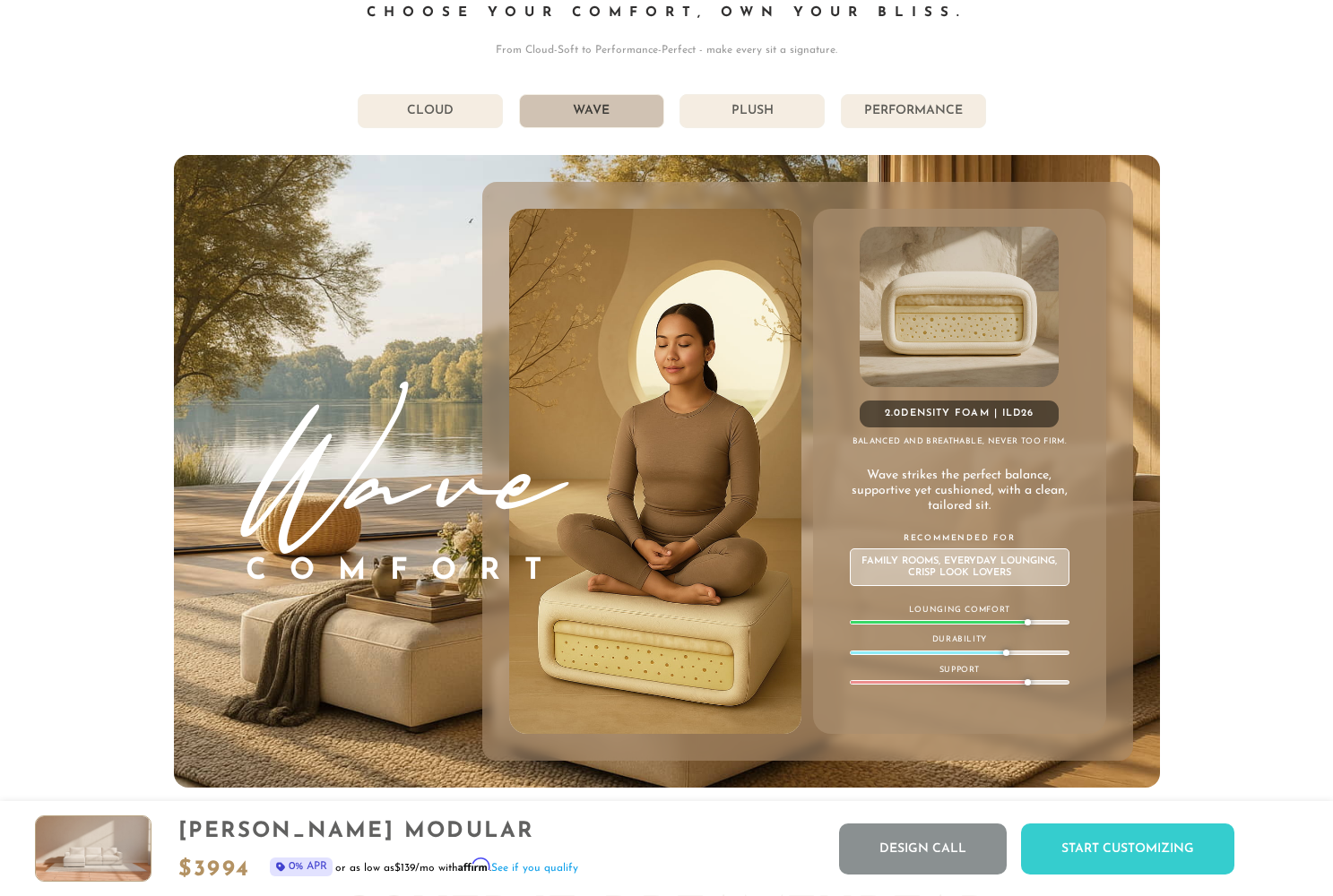
click at [725, 107] on li "Plush" at bounding box center [752, 111] width 145 height 34
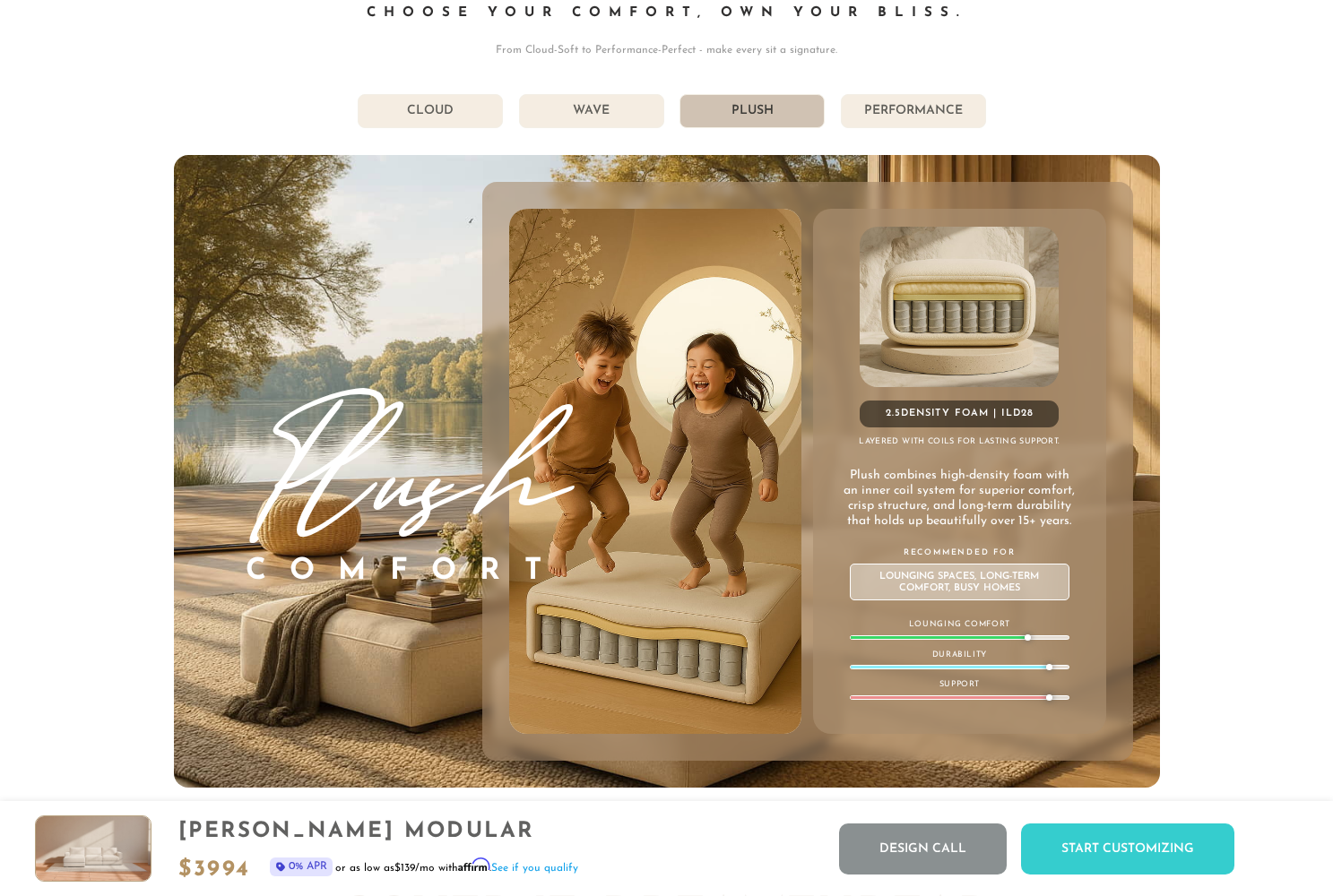
click at [929, 109] on li "Performance" at bounding box center [913, 111] width 145 height 34
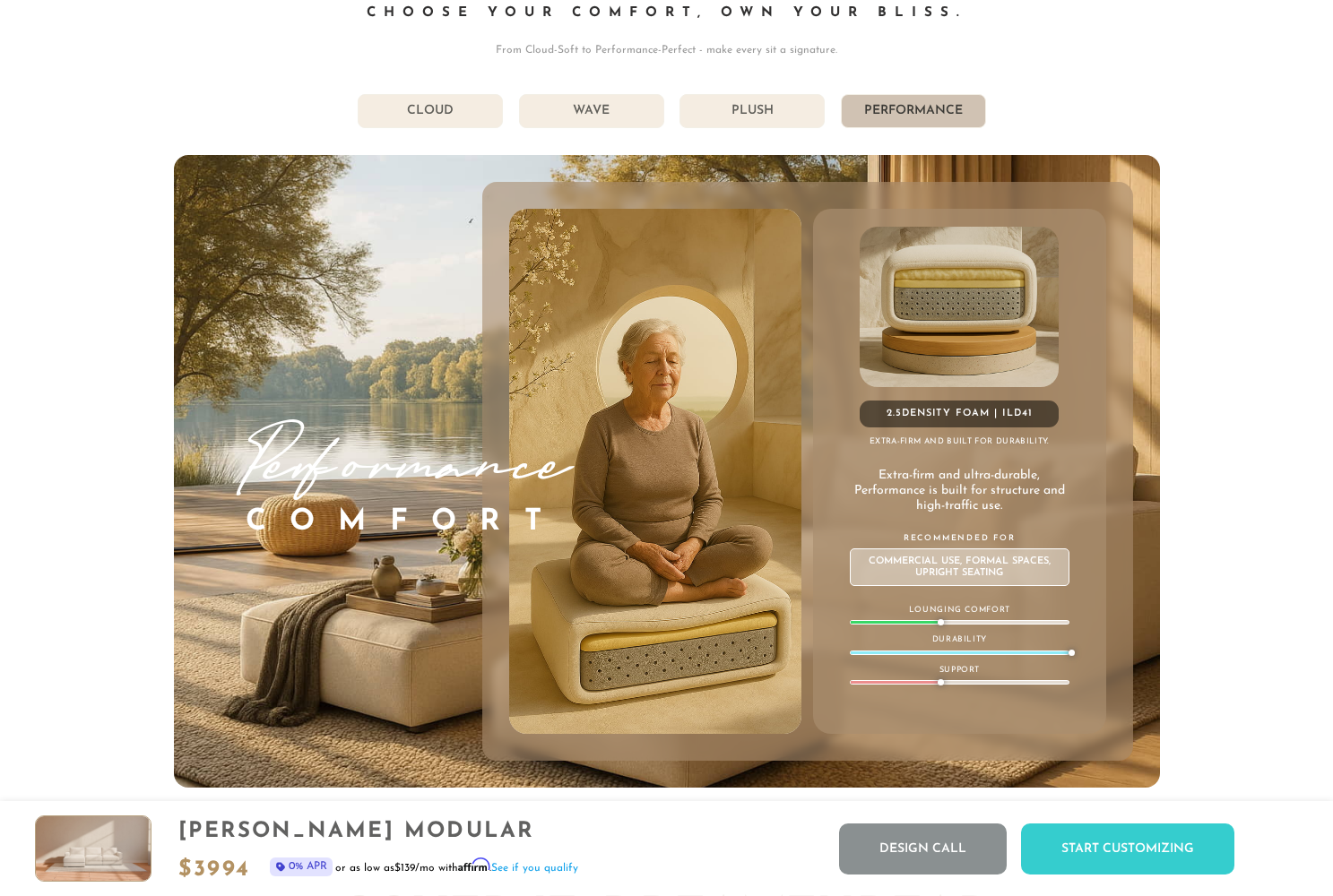
click at [789, 118] on li "Plush" at bounding box center [752, 111] width 145 height 34
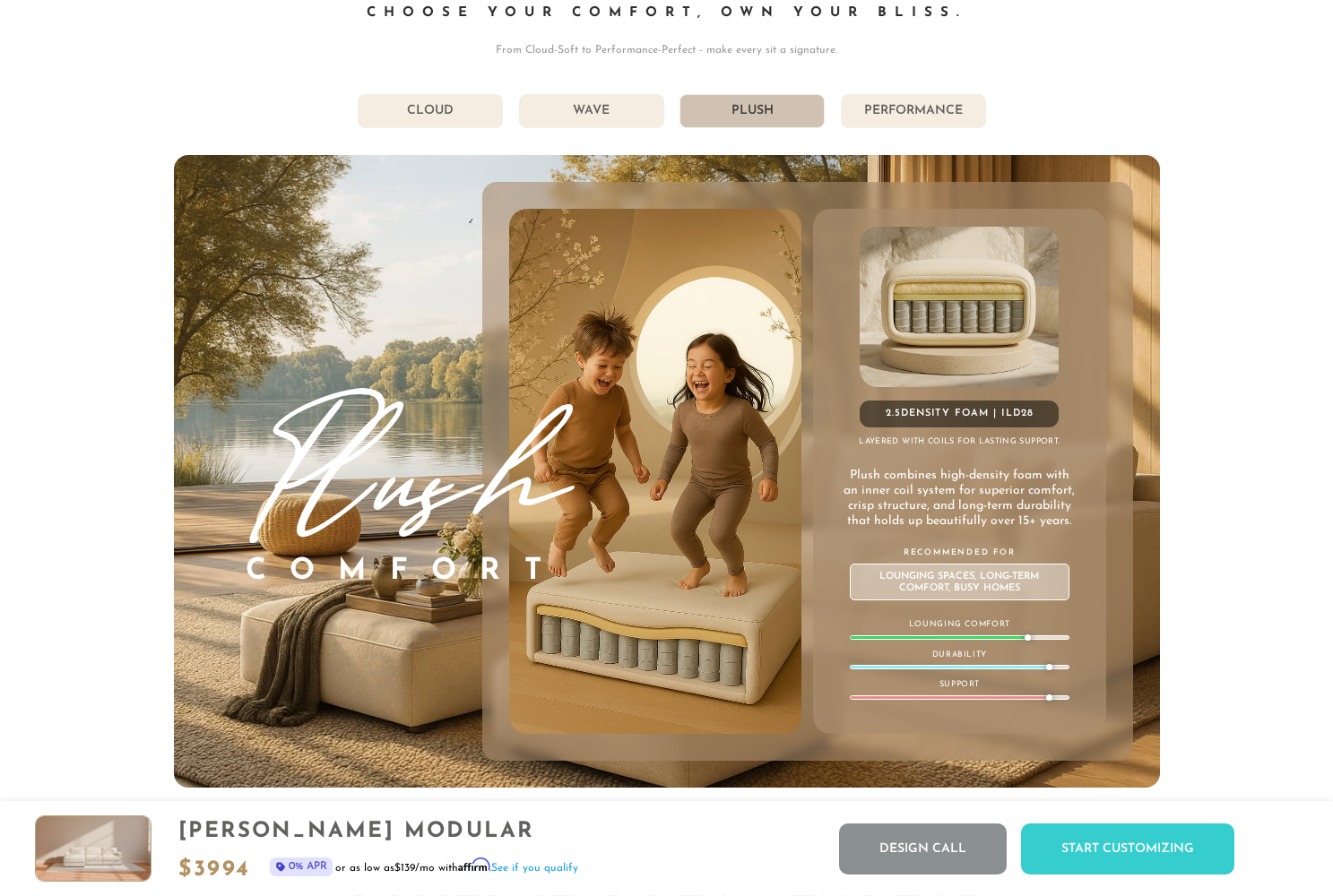
click at [582, 127] on li "Wave" at bounding box center [591, 111] width 145 height 34
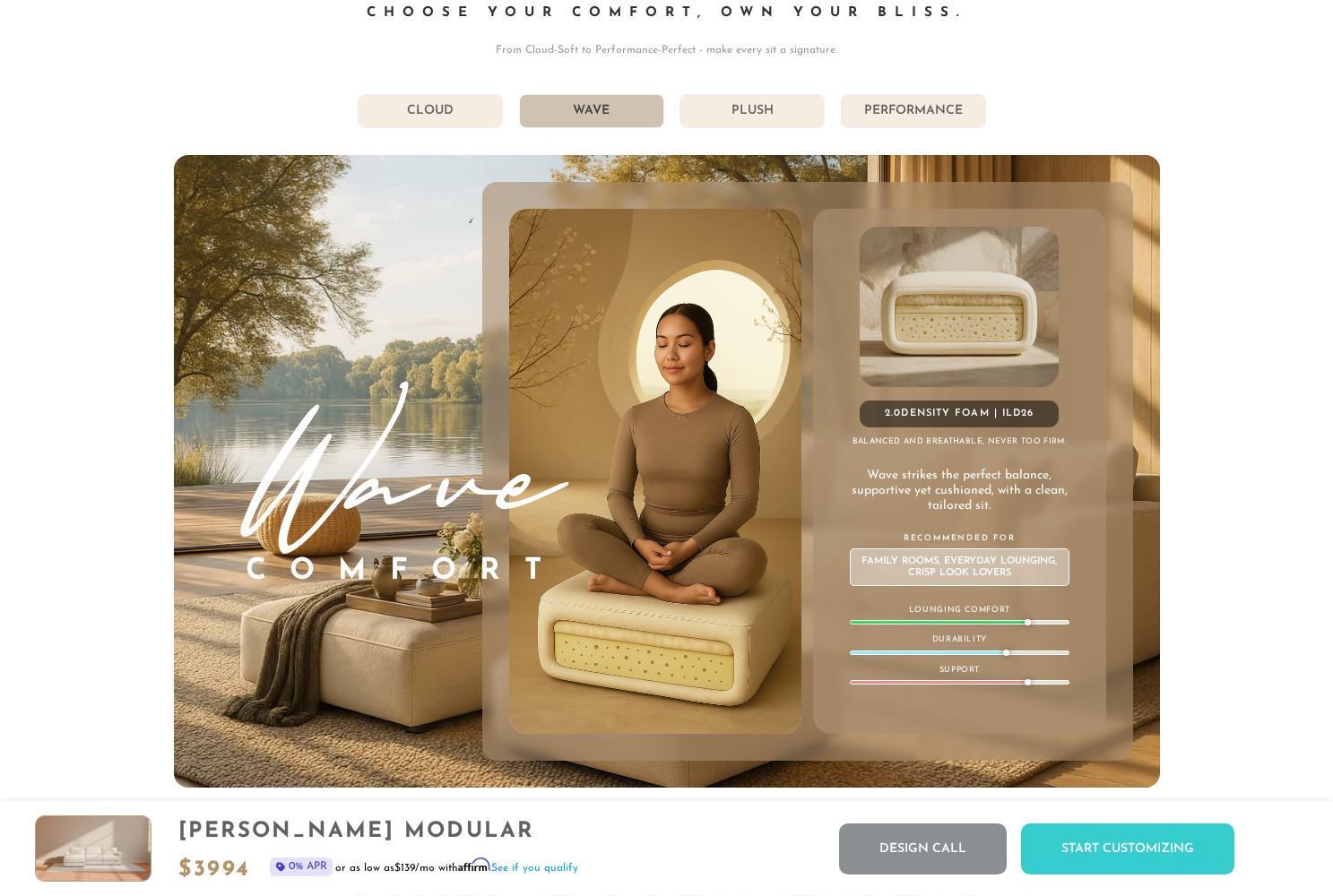
click at [407, 112] on li "Cloud" at bounding box center [430, 111] width 145 height 34
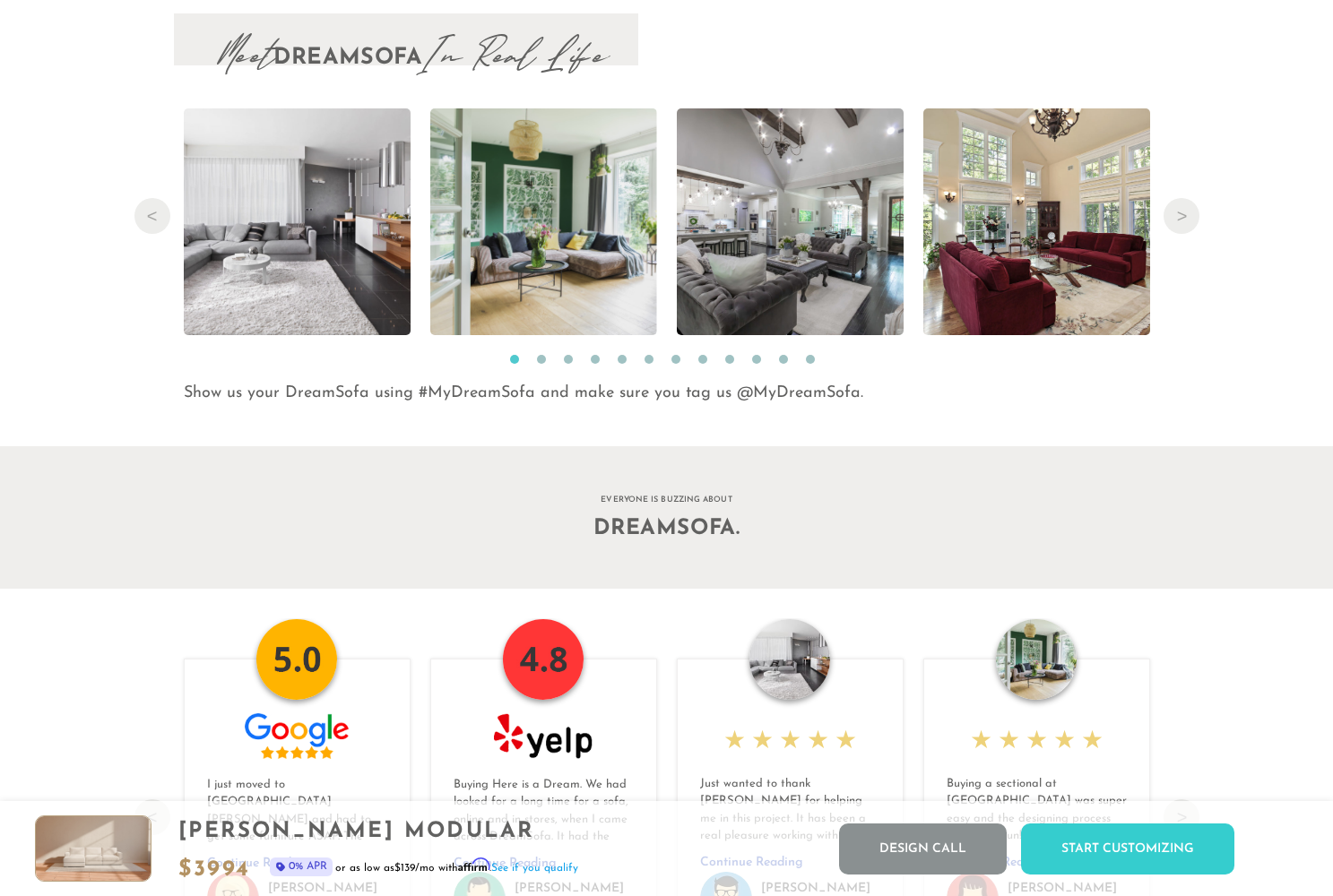
scroll to position [18407, 0]
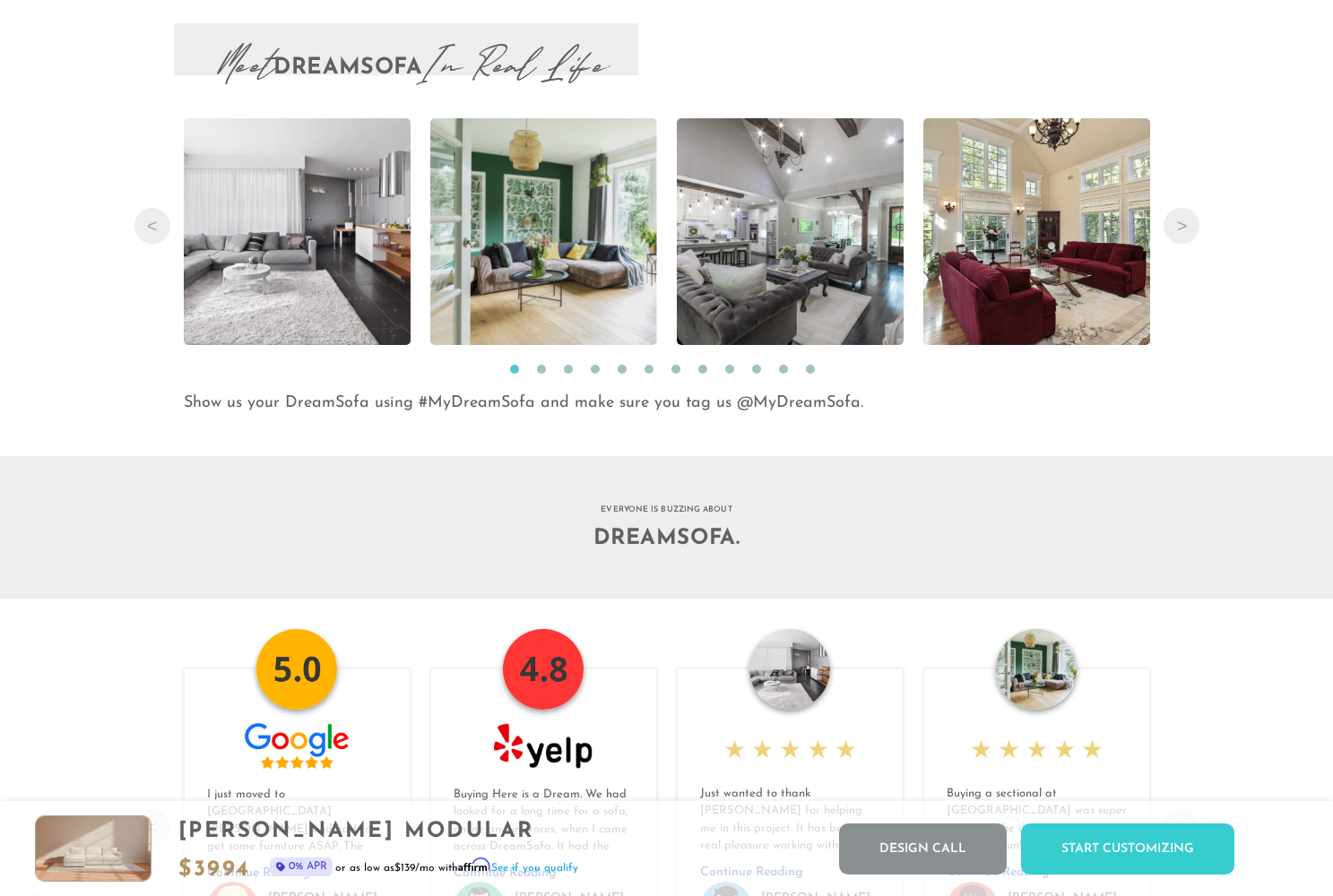
click at [543, 368] on button "2" at bounding box center [541, 369] width 9 height 9
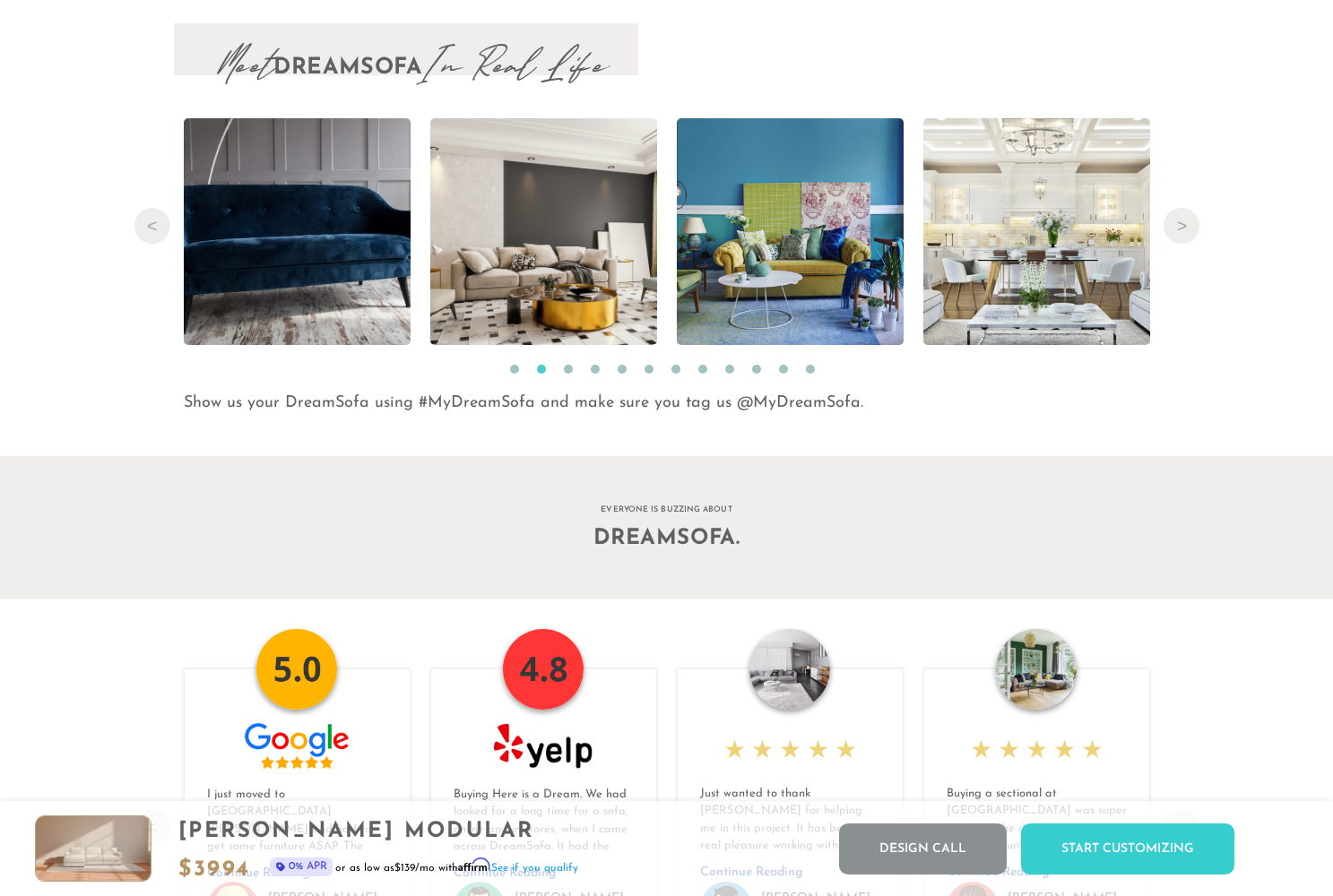
click at [568, 372] on button "3" at bounding box center [568, 369] width 9 height 9
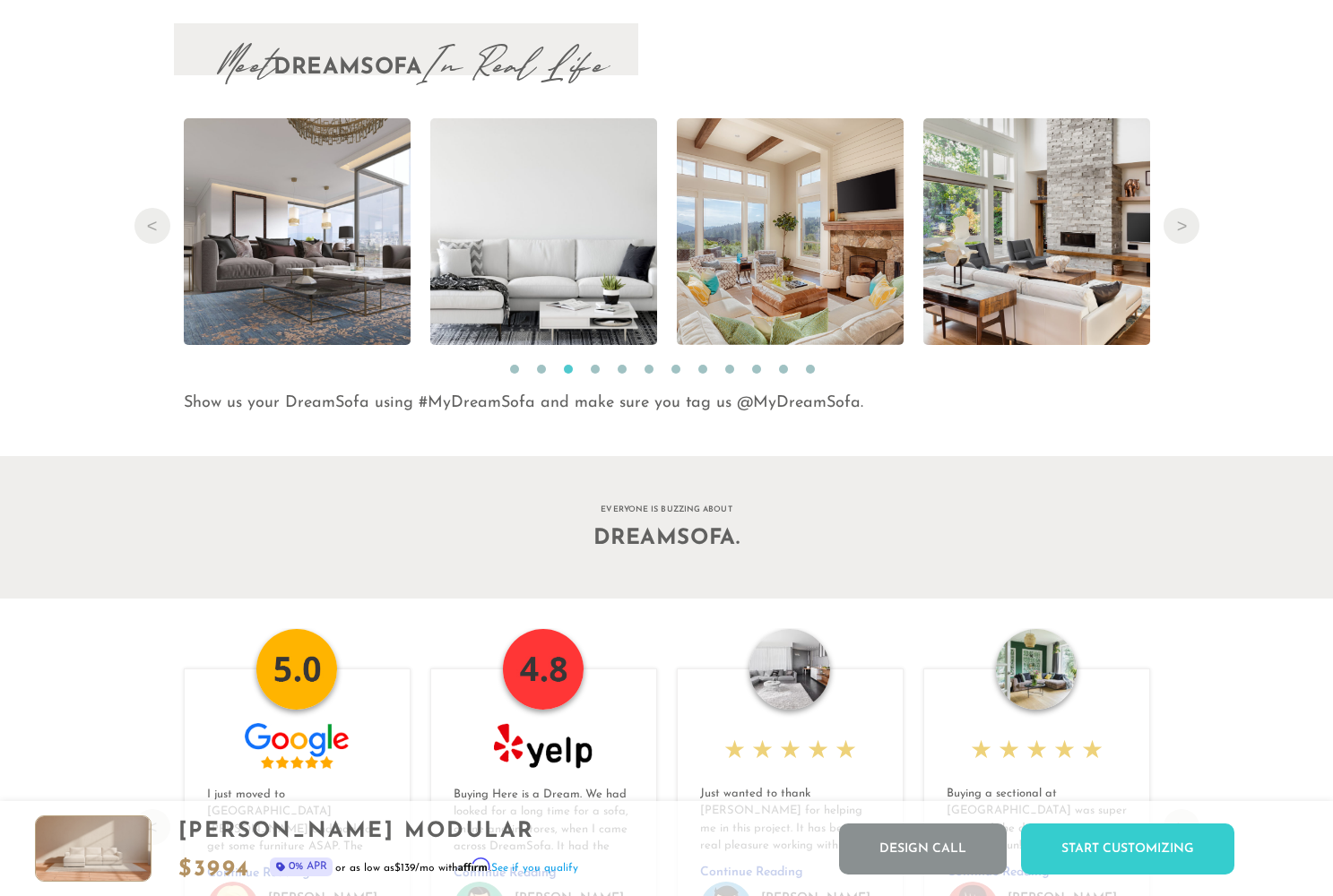
click at [593, 370] on button "4" at bounding box center [595, 369] width 9 height 9
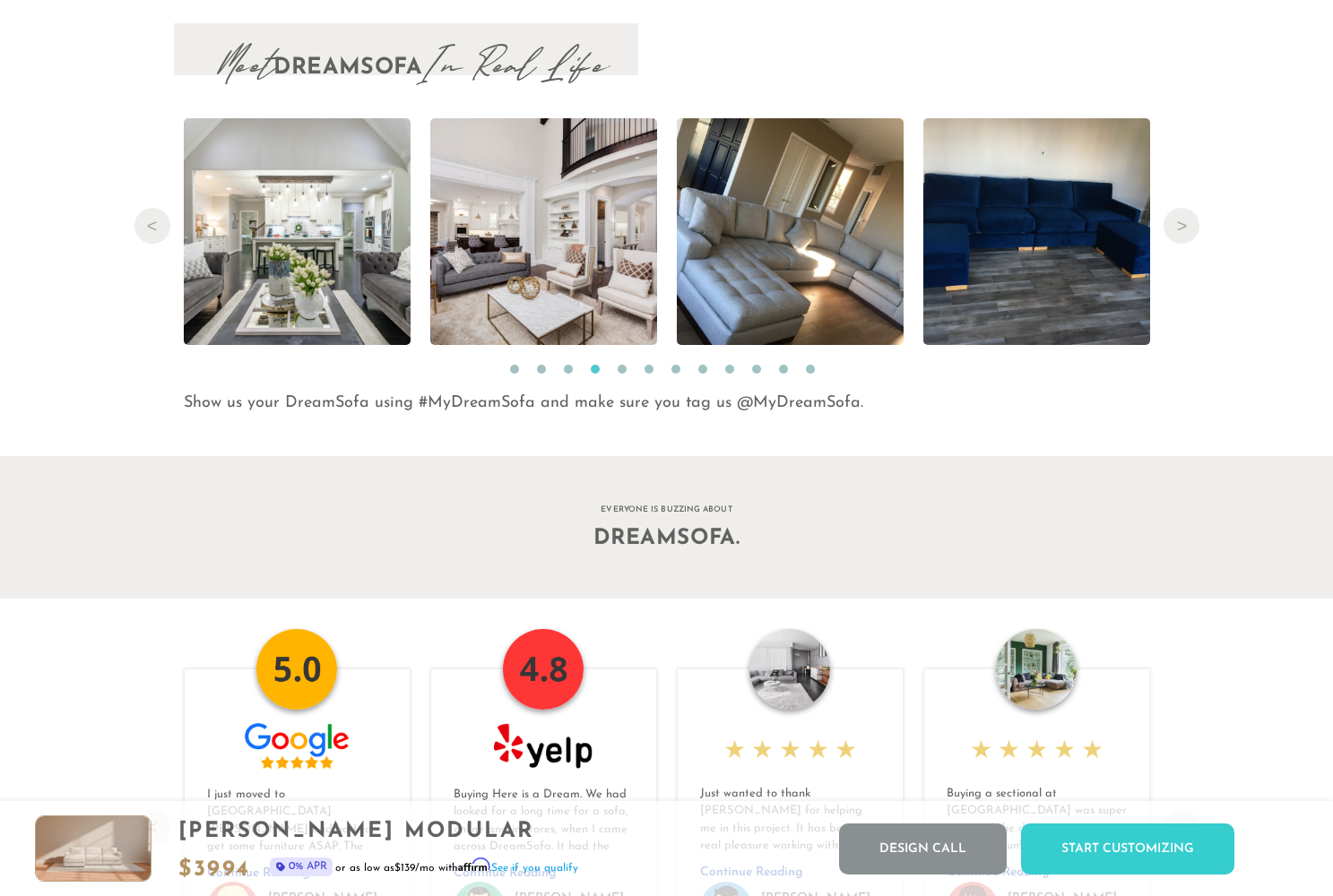
click at [626, 368] on button "5" at bounding box center [622, 369] width 9 height 9
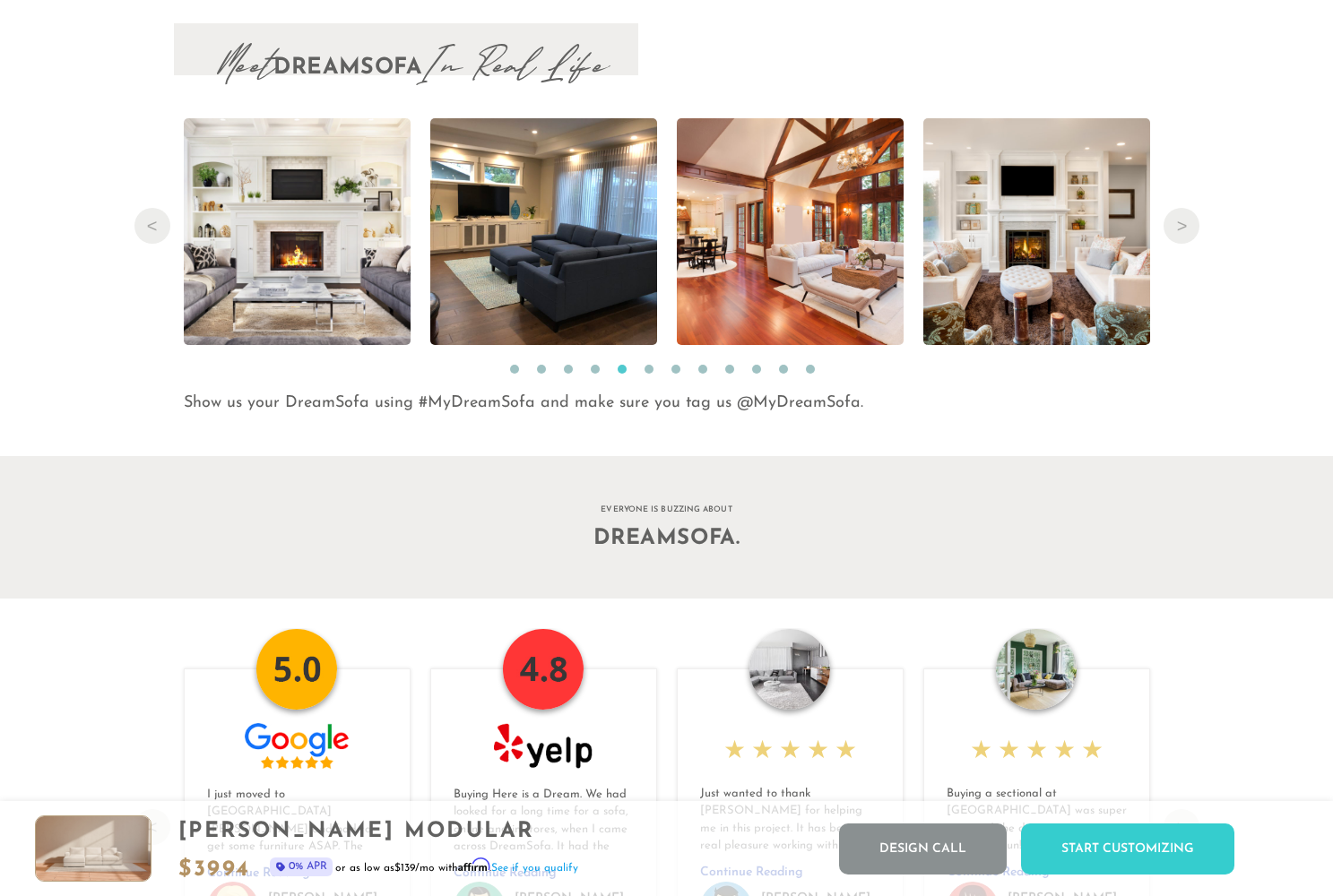
click at [651, 368] on button "6" at bounding box center [649, 369] width 9 height 9
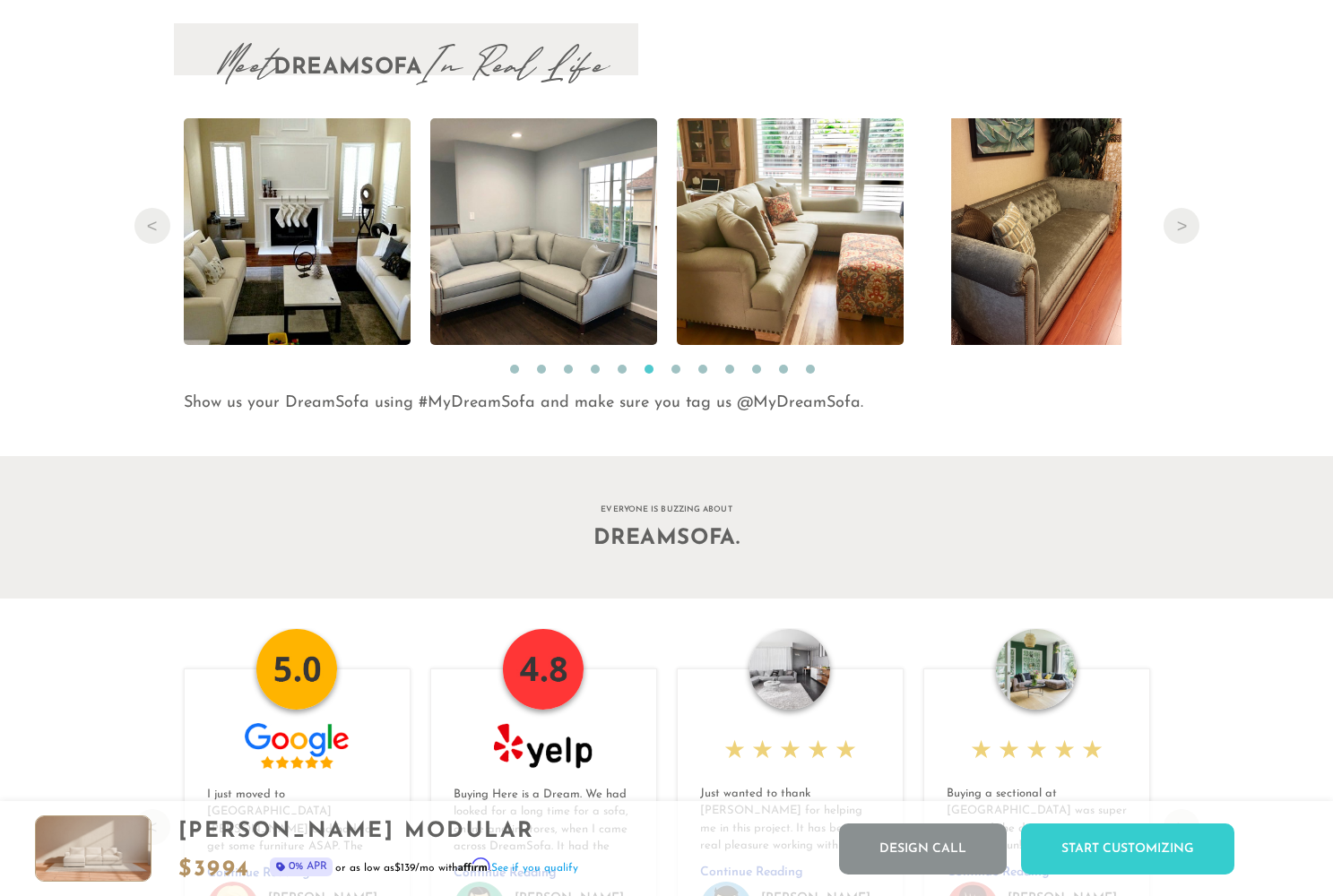
click at [673, 369] on button "7" at bounding box center [675, 369] width 9 height 9
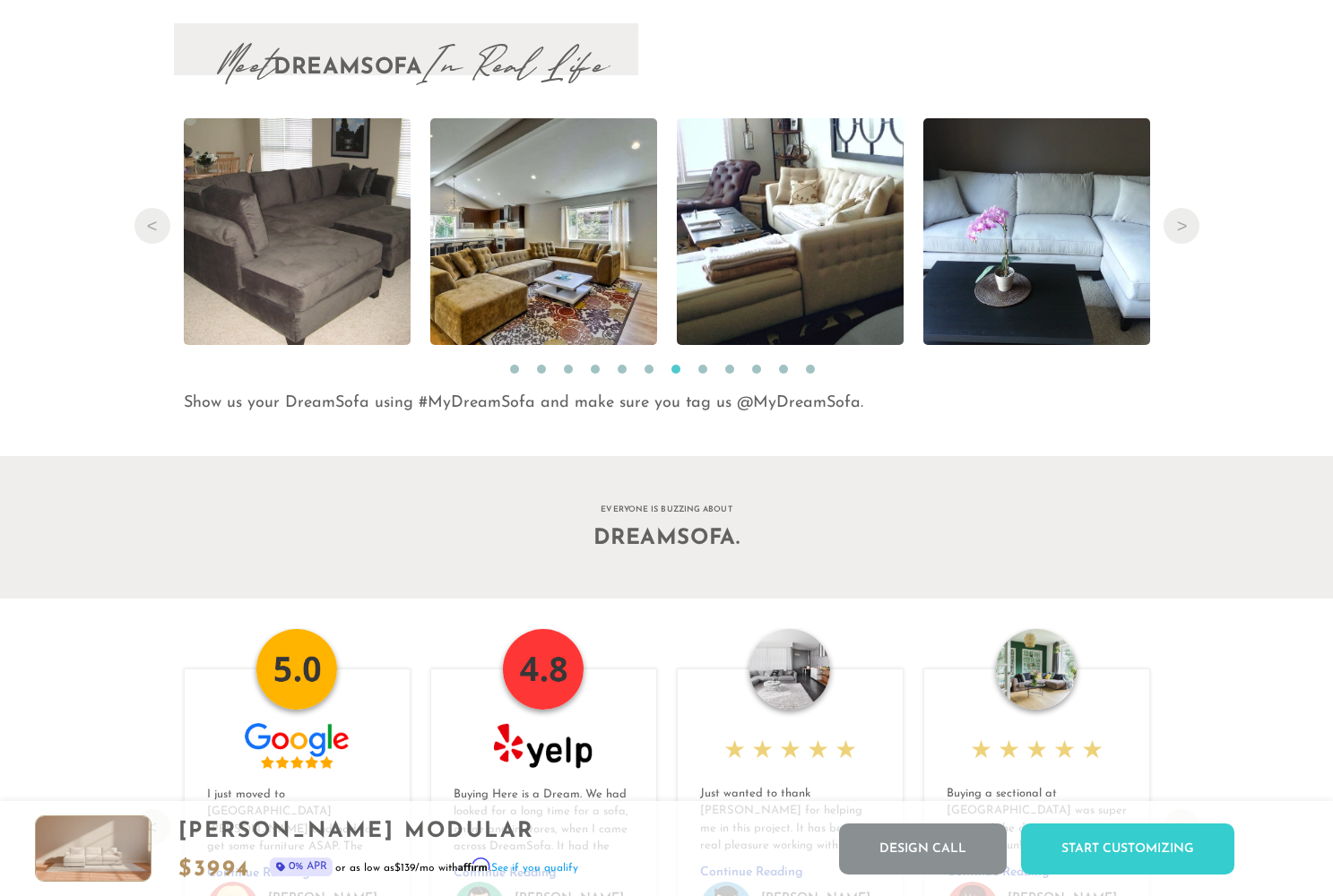
click at [706, 369] on button "8" at bounding box center [702, 369] width 9 height 9
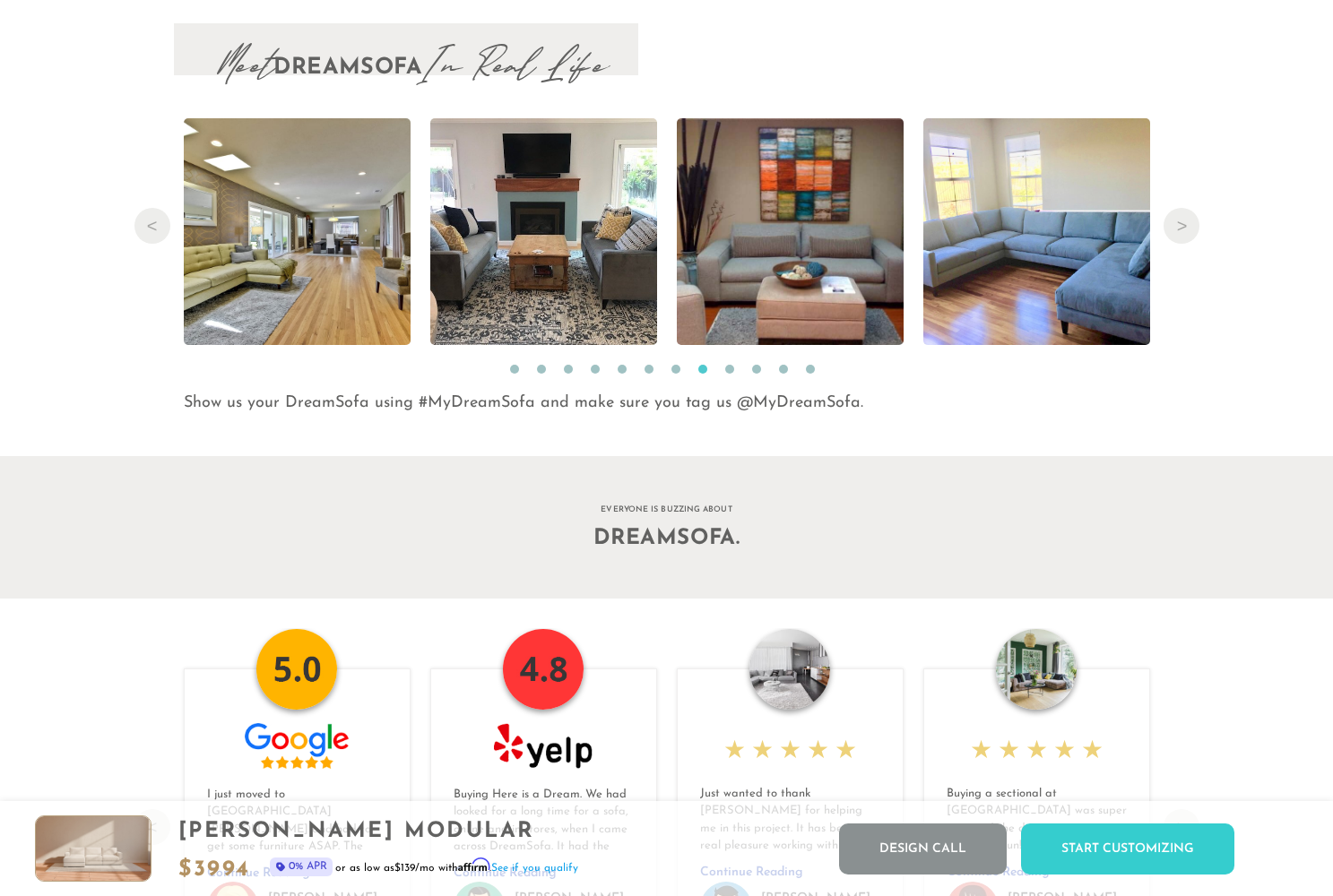
click at [725, 371] on button "9" at bounding box center [729, 369] width 9 height 9
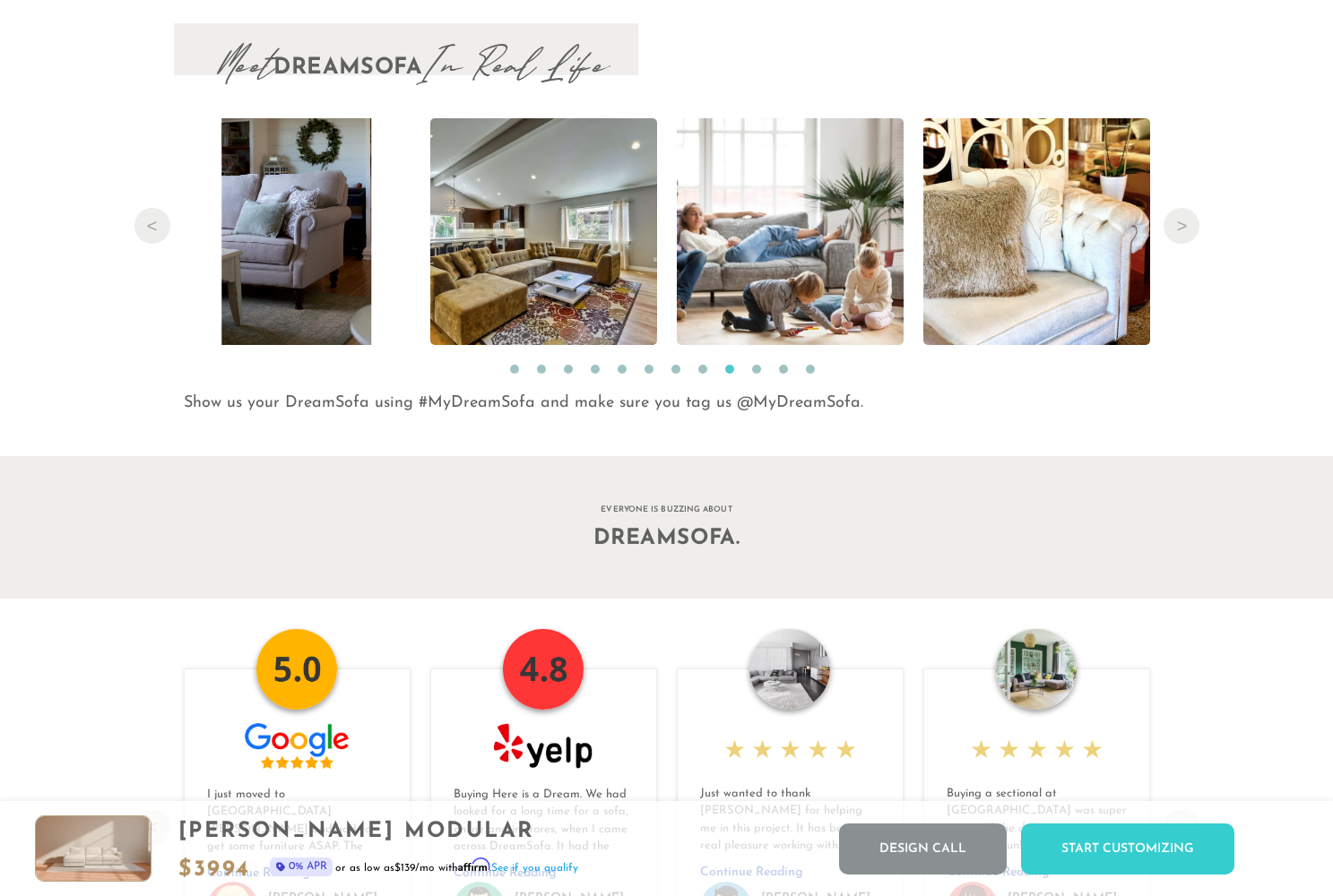
click at [759, 372] on button "10" at bounding box center [756, 369] width 9 height 9
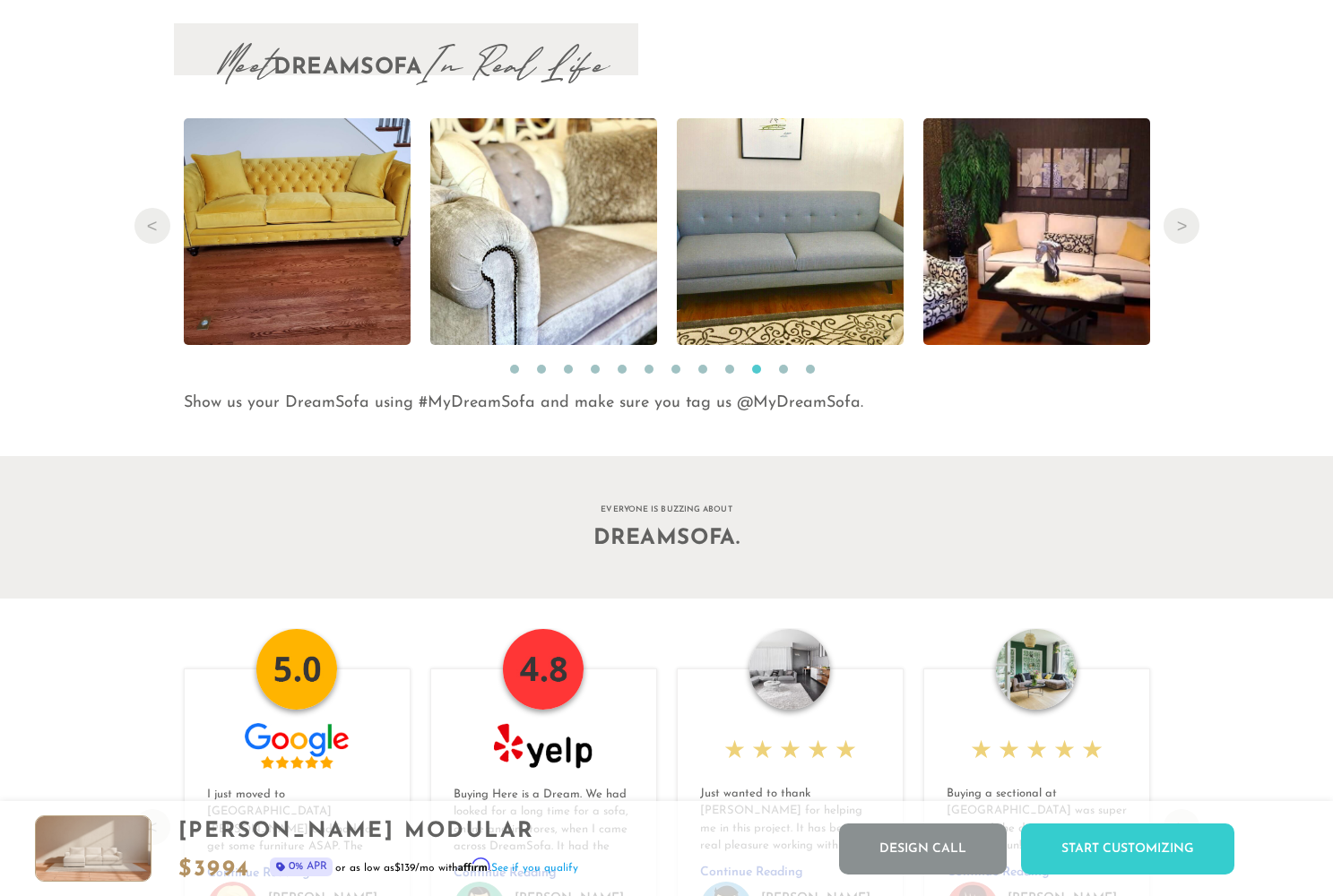
click at [784, 370] on button "11" at bounding box center [783, 369] width 9 height 9
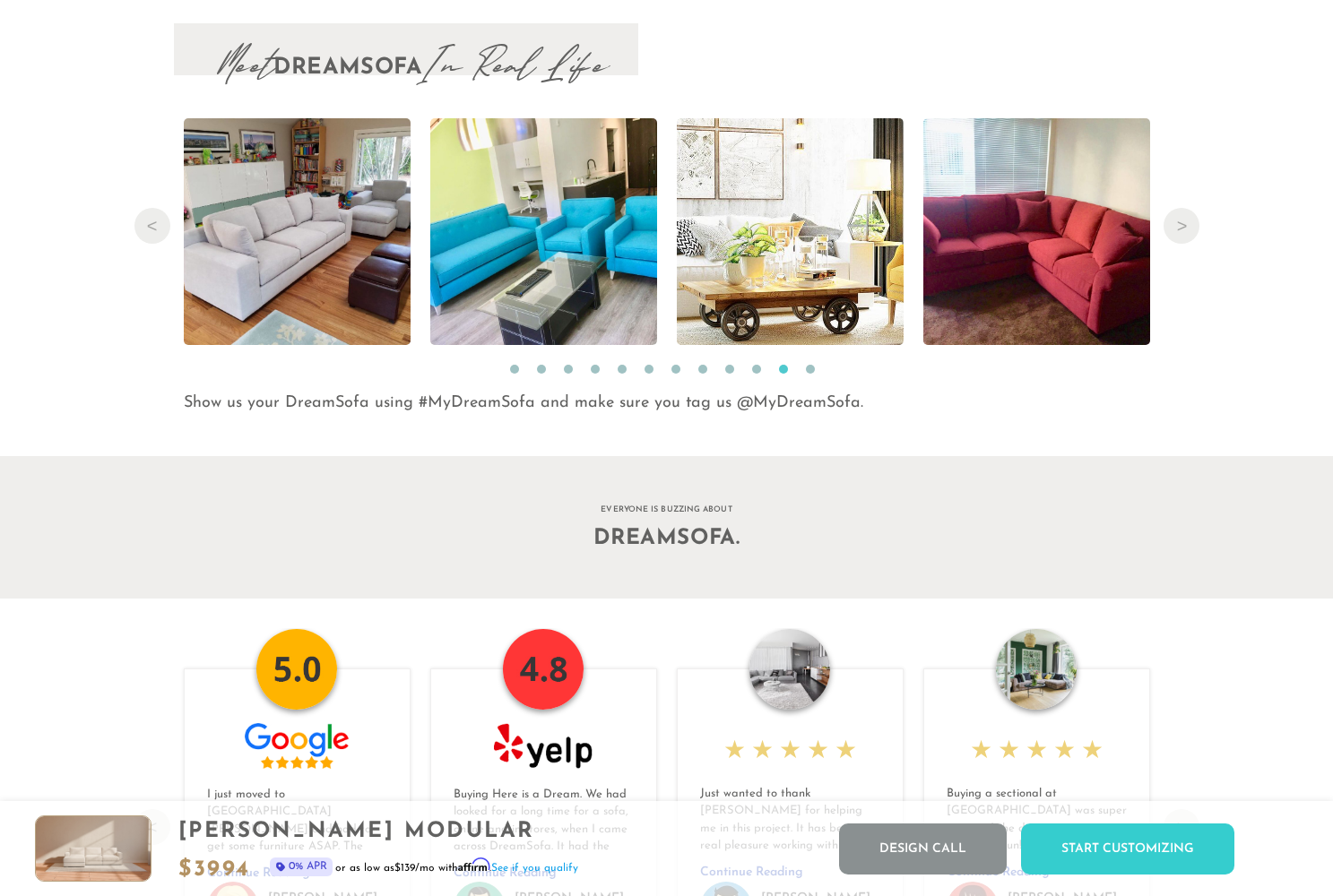
click at [815, 371] on li "12" at bounding box center [815, 374] width 18 height 18
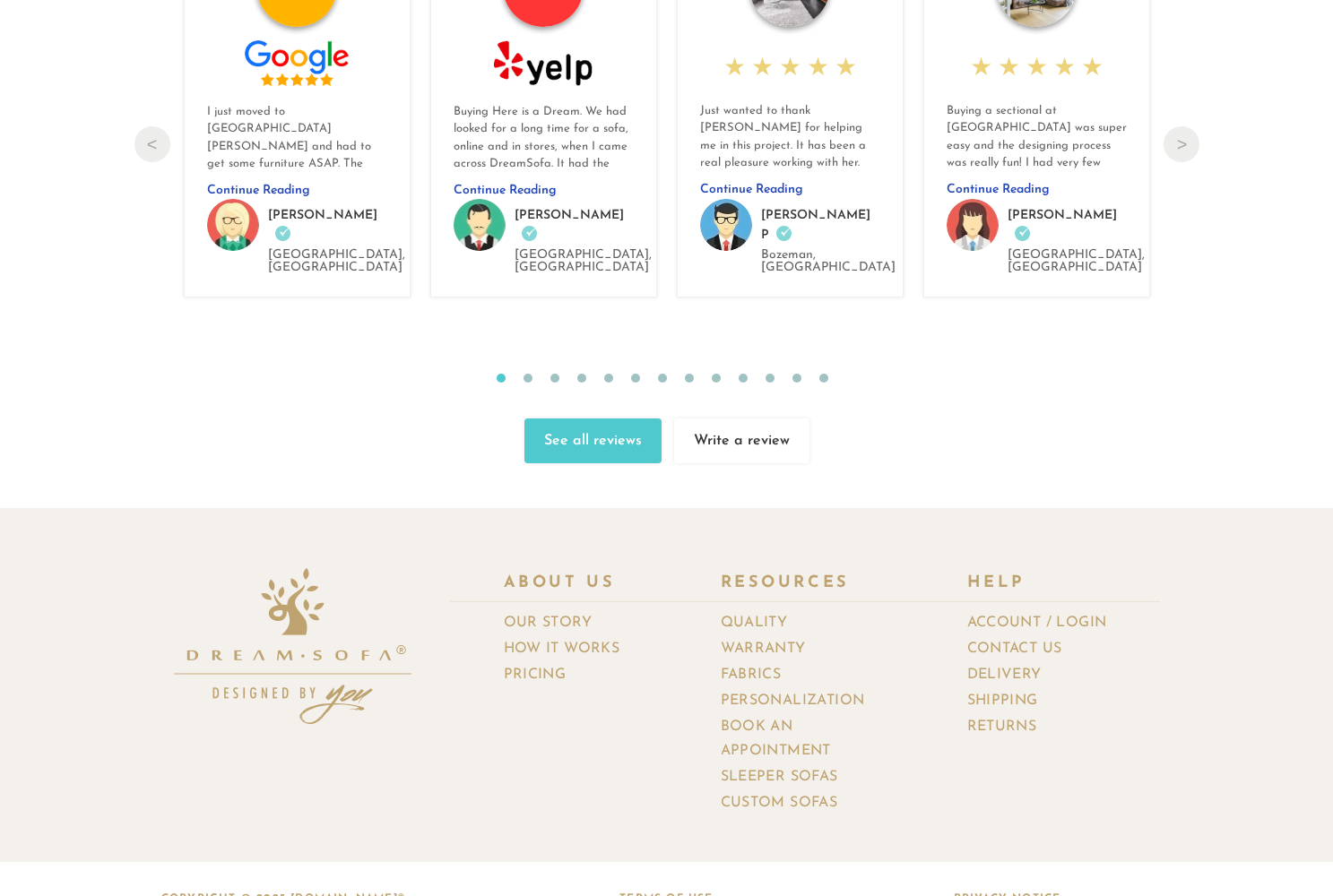
scroll to position [19089, 0]
click at [764, 663] on link "Fabrics" at bounding box center [758, 676] width 74 height 26
